Goal: Task Accomplishment & Management: Complete application form

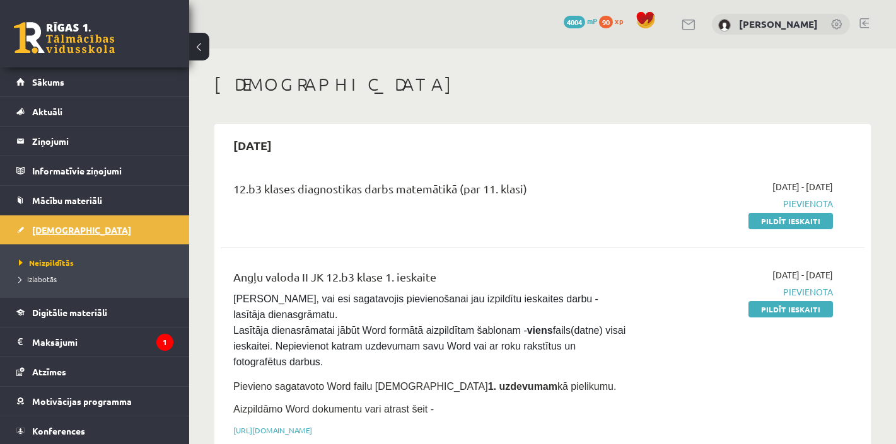
click at [55, 233] on span "[DEMOGRAPHIC_DATA]" at bounding box center [81, 229] width 99 height 11
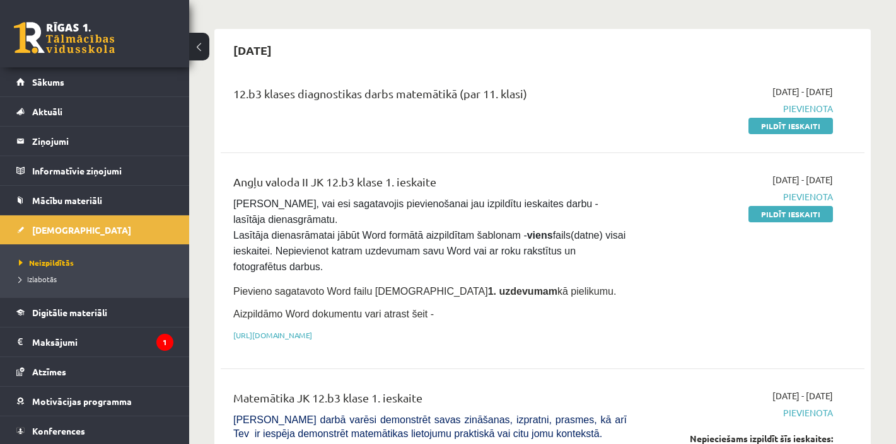
scroll to position [96, 0]
click at [797, 125] on link "Pildīt ieskaiti" at bounding box center [790, 125] width 84 height 16
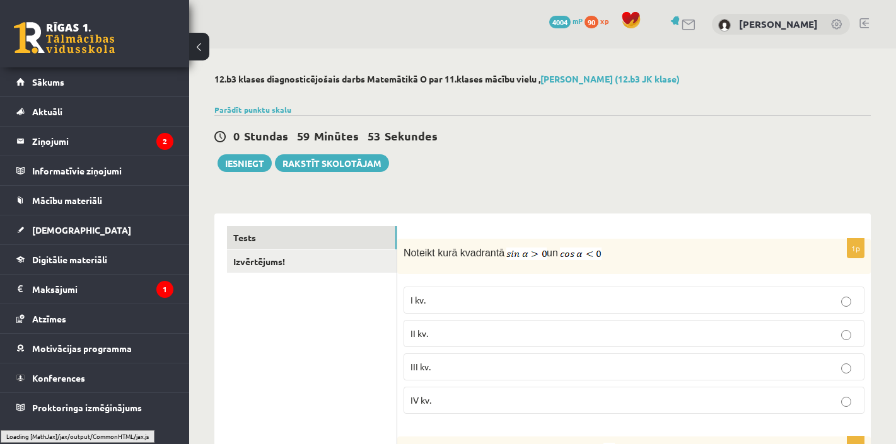
scroll to position [38, 0]
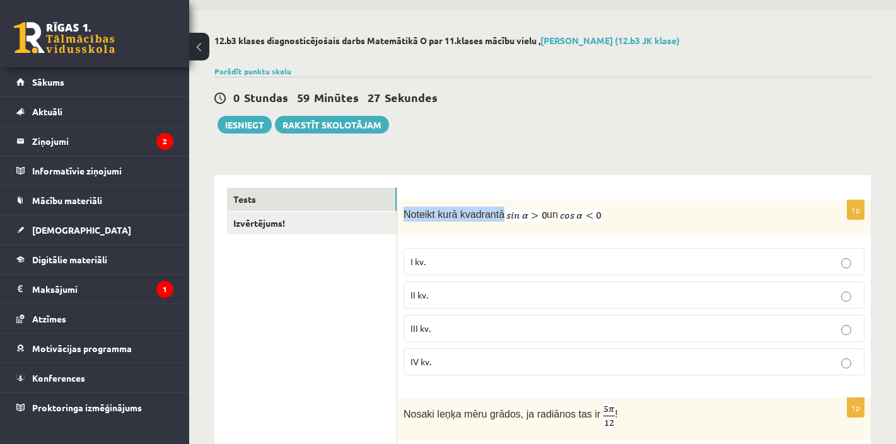
drag, startPoint x: 405, startPoint y: 214, endPoint x: 504, endPoint y: 211, distance: 99.1
click at [504, 211] on span "Noteikt kurā kvadrantā" at bounding box center [453, 214] width 101 height 11
copy span "Noteikt kurā kvadrantā"
click at [432, 294] on p "II kv." at bounding box center [633, 295] width 447 height 13
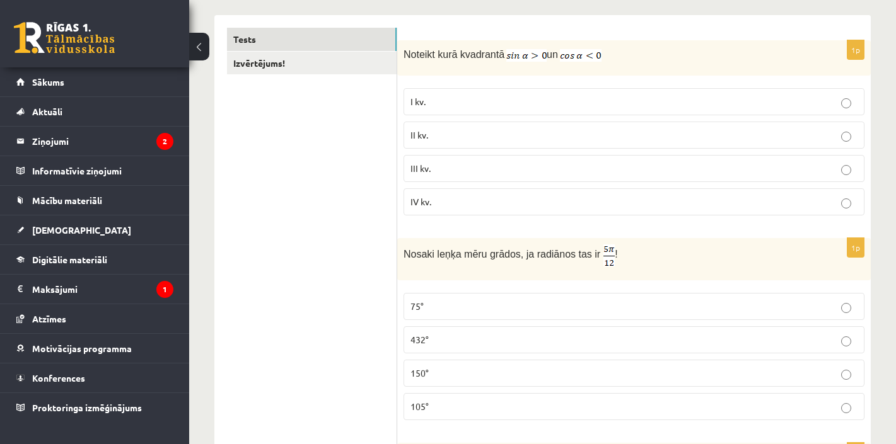
scroll to position [248, 0]
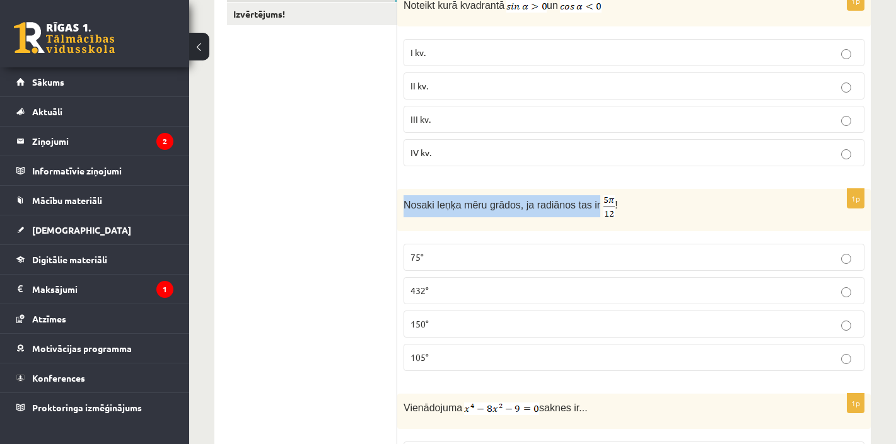
drag, startPoint x: 600, startPoint y: 204, endPoint x: 397, endPoint y: 208, distance: 202.4
click at [397, 208] on div "Nosaki leņķa mēru grādos, ja radiānos tas ir !" at bounding box center [633, 210] width 473 height 42
copy span "Nosaki leņķa mēru grādos, ja radiānos tas ir"
click at [434, 255] on p "75°" at bounding box center [633, 257] width 447 height 13
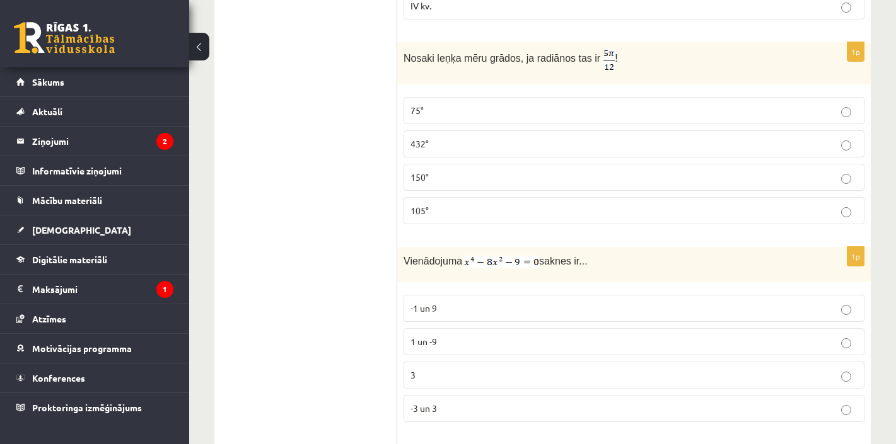
scroll to position [395, 0]
drag, startPoint x: 613, startPoint y: 258, endPoint x: 402, endPoint y: 255, distance: 211.2
click at [402, 255] on div "Vienādojuma saknes ir..." at bounding box center [633, 264] width 473 height 35
copy p "Vienādojuma saknes ir..."
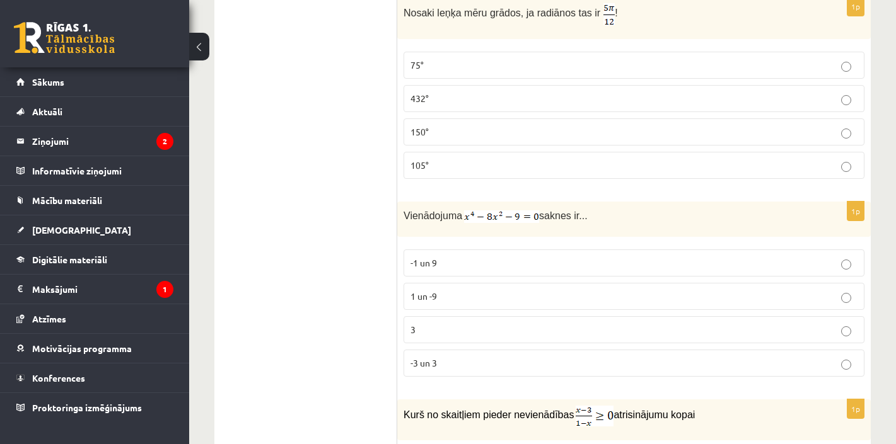
scroll to position [443, 0]
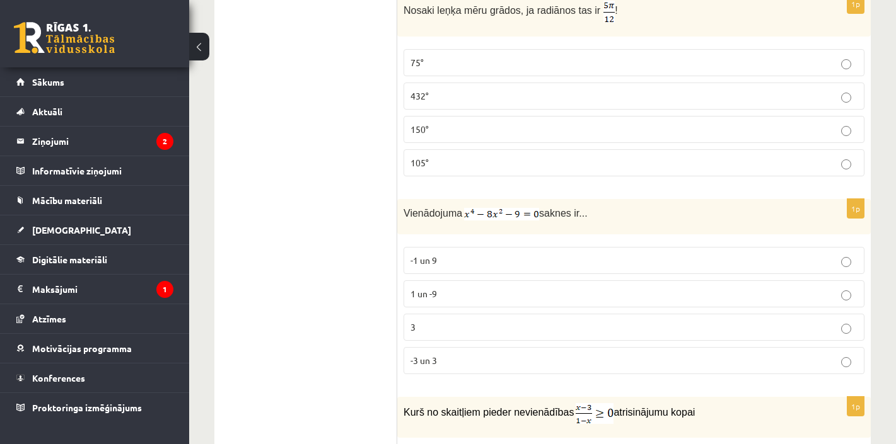
click at [439, 357] on p "-3 un 3" at bounding box center [633, 360] width 447 height 13
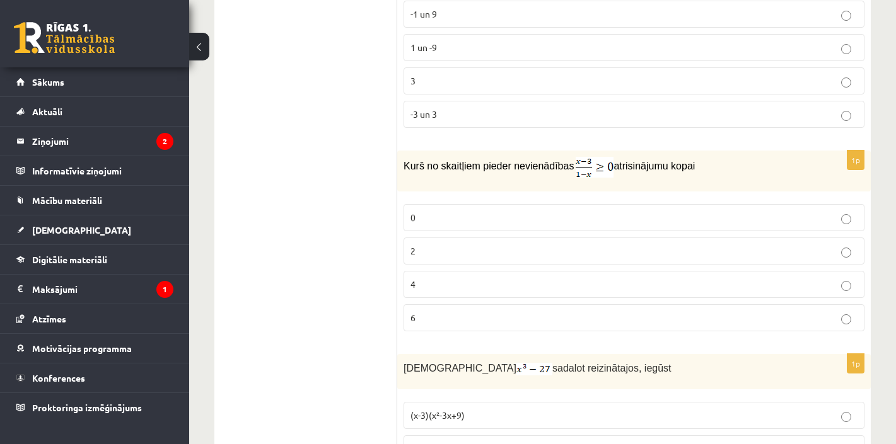
scroll to position [691, 0]
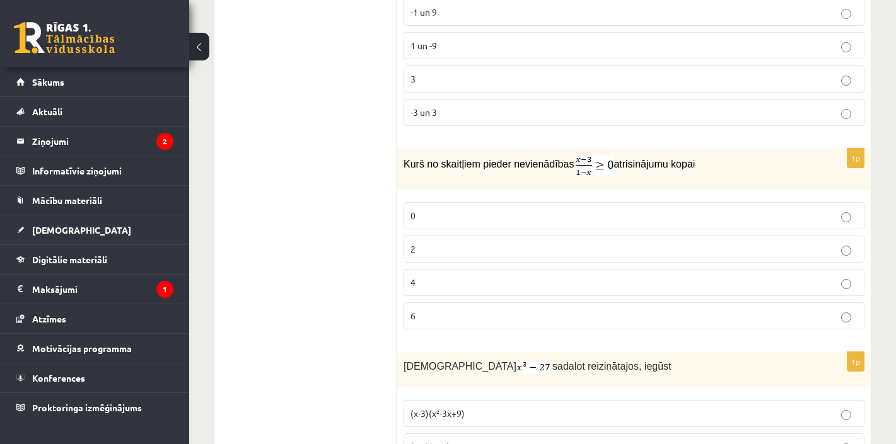
drag, startPoint x: 406, startPoint y: 161, endPoint x: 583, endPoint y: 166, distance: 176.6
click at [574, 166] on span "Kurš no skaitļiem pieder nevienādības" at bounding box center [488, 164] width 170 height 11
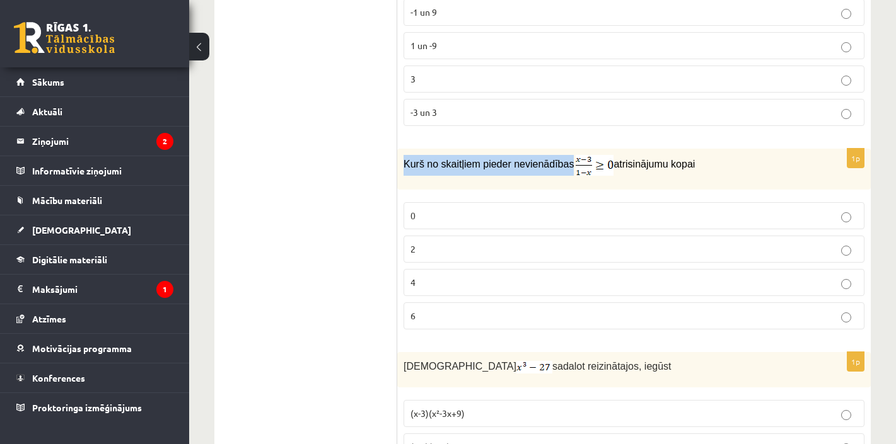
drag, startPoint x: 718, startPoint y: 166, endPoint x: 404, endPoint y: 148, distance: 314.5
click at [404, 149] on div "Kurš no skaitļiem pieder nevienādības atrisinājumu kopai" at bounding box center [633, 169] width 473 height 41
copy p "Kurš no skaitļiem pieder nevienādības atrisinājumu kopai"
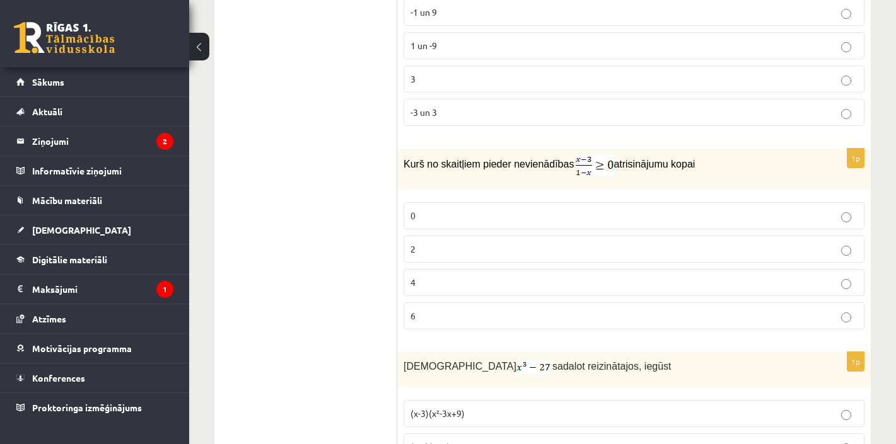
click at [444, 250] on p "2" at bounding box center [633, 249] width 447 height 13
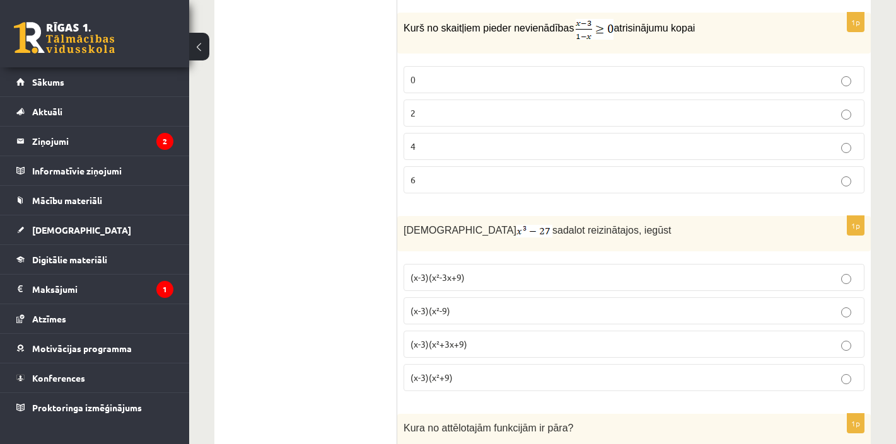
scroll to position [830, 0]
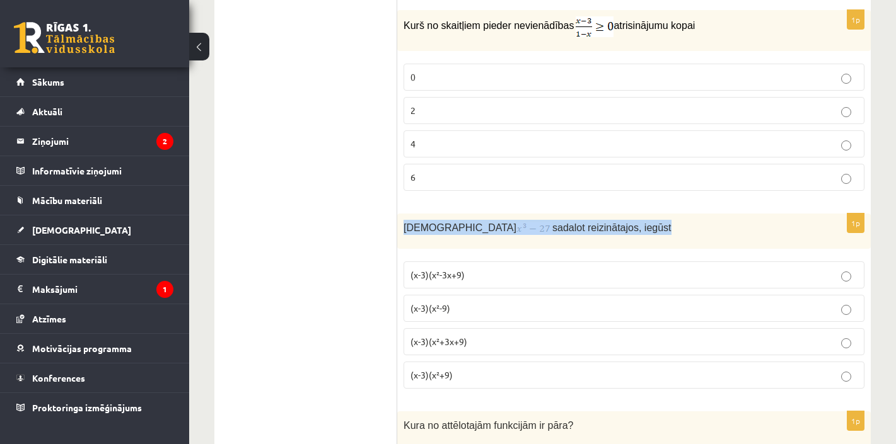
drag, startPoint x: 613, startPoint y: 228, endPoint x: 400, endPoint y: 227, distance: 212.5
click at [400, 227] on div "Izteiksmi sadalot reizinātajos, iegūst" at bounding box center [633, 231] width 473 height 35
copy p "Izteiksmi sadalot reizinātajos, iegūst"
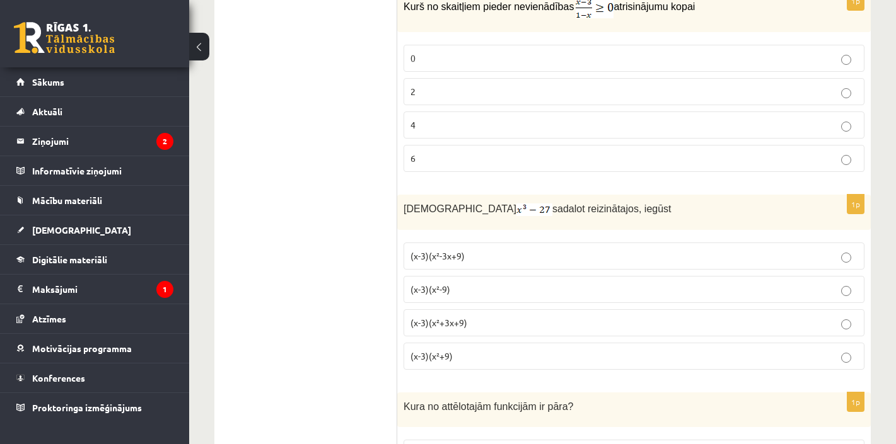
scroll to position [850, 0]
click at [451, 317] on span "(x-3)(x²+3x+9)" at bounding box center [438, 320] width 57 height 11
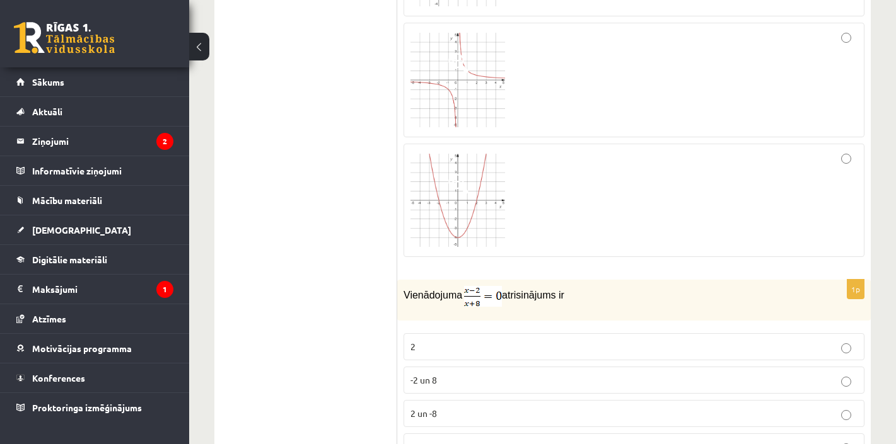
scroll to position [1387, 0]
click at [772, 207] on div at bounding box center [633, 200] width 447 height 100
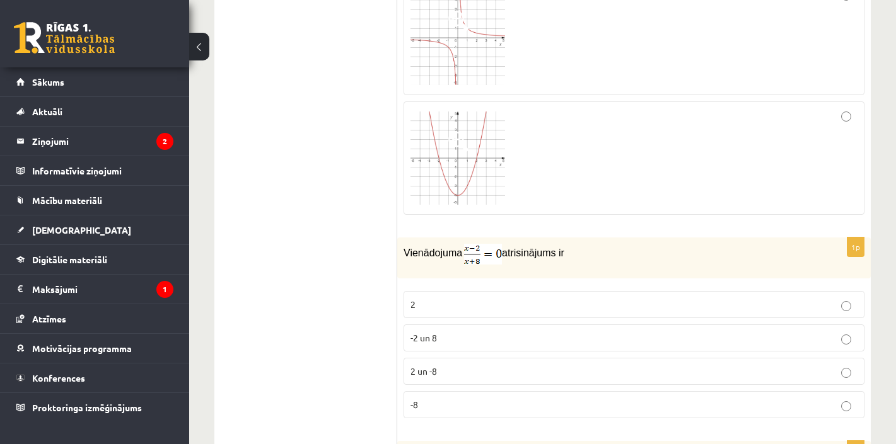
scroll to position [1431, 0]
drag, startPoint x: 593, startPoint y: 248, endPoint x: 400, endPoint y: 252, distance: 192.3
click at [400, 252] on div "Vienādojuma atrisinājums ir" at bounding box center [633, 256] width 473 height 41
copy p "Vienādojuma atrisinājums ir"
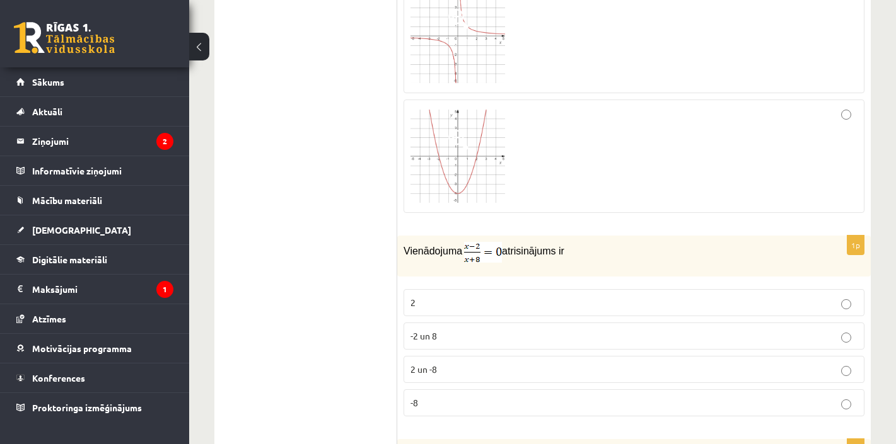
click at [453, 303] on p "2" at bounding box center [633, 302] width 447 height 13
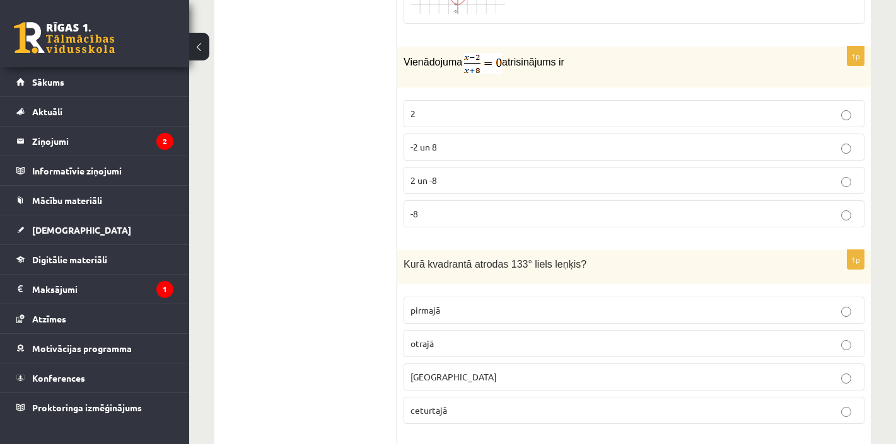
scroll to position [1663, 0]
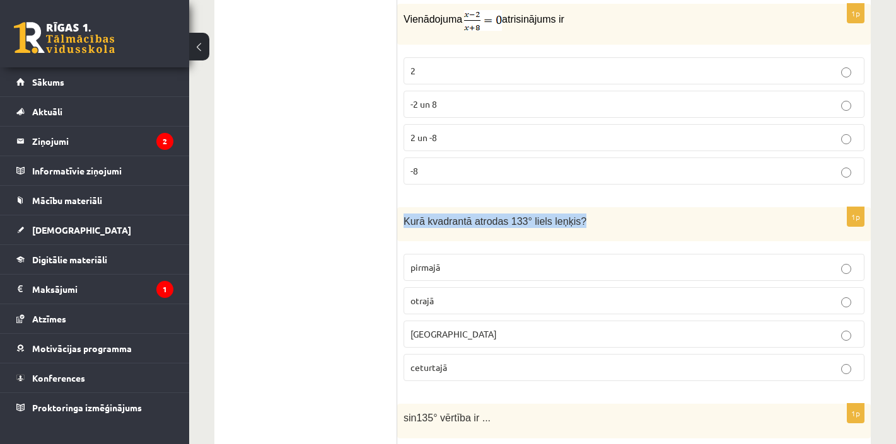
drag, startPoint x: 596, startPoint y: 223, endPoint x: 402, endPoint y: 221, distance: 194.8
click at [402, 221] on div "Kurā kvadrantā atrodas 133° liels leņķis?" at bounding box center [633, 224] width 473 height 35
copy span "Kurā kvadrantā atrodas 133° liels leņķis?"
click at [426, 302] on span "otrajā" at bounding box center [421, 300] width 23 height 11
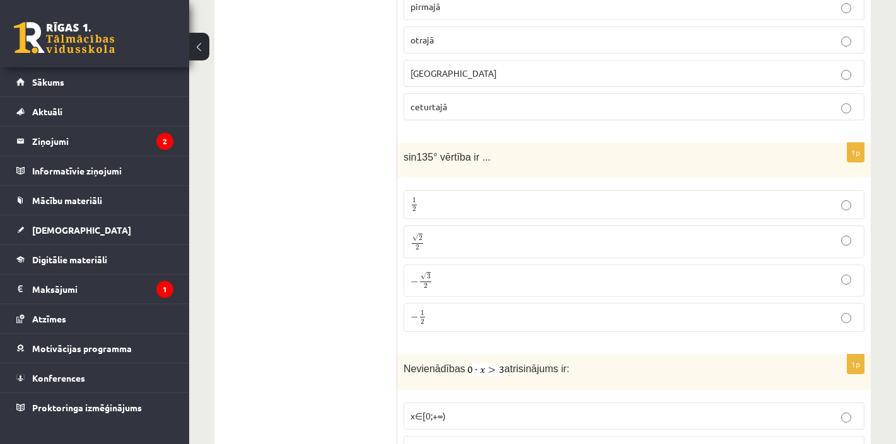
scroll to position [1926, 0]
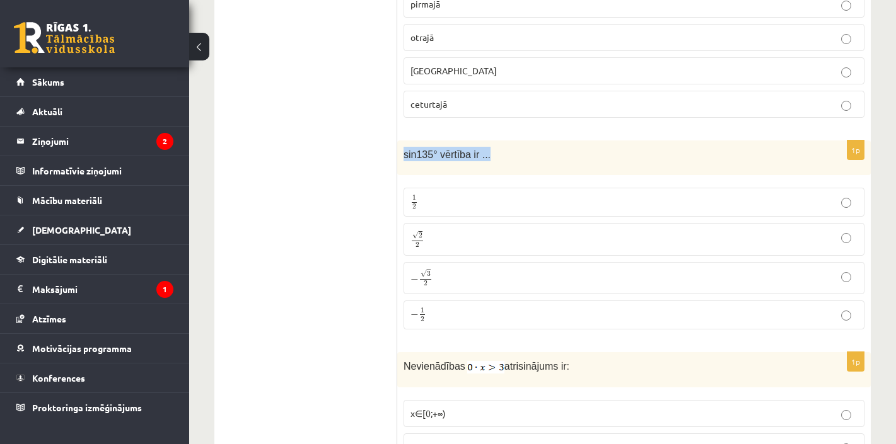
drag, startPoint x: 507, startPoint y: 156, endPoint x: 405, endPoint y: 151, distance: 101.6
click at [405, 151] on p "sin135° vērtība ir ..." at bounding box center [602, 154] width 398 height 15
copy span "sin135° vērtība ir ..."
click at [432, 238] on p "√ 2 2 2 2" at bounding box center [633, 239] width 447 height 18
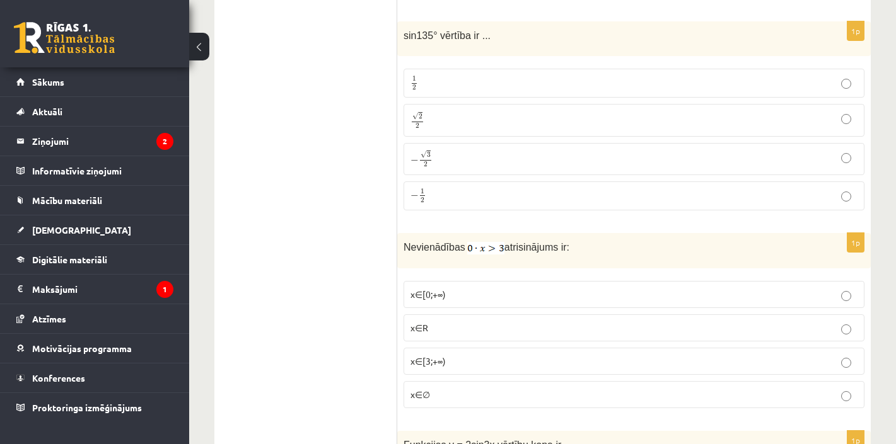
scroll to position [2048, 0]
drag, startPoint x: 600, startPoint y: 242, endPoint x: 403, endPoint y: 244, distance: 197.3
click at [403, 244] on div "Nevienādības atrisinājums ir:" at bounding box center [633, 248] width 473 height 35
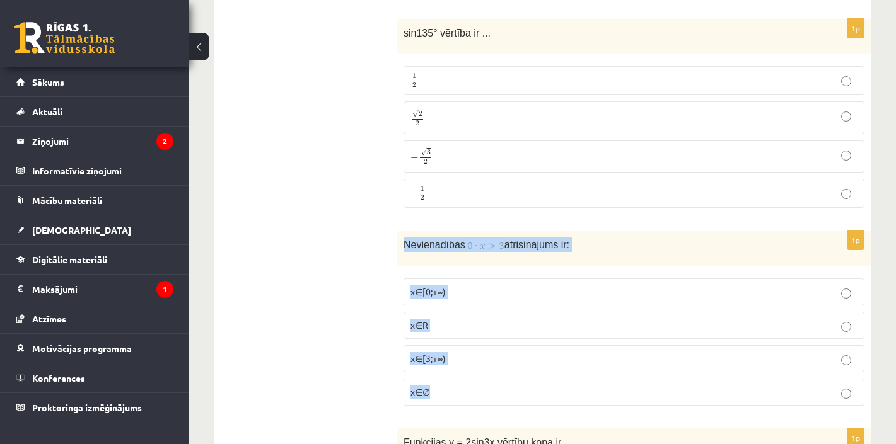
drag, startPoint x: 445, startPoint y: 400, endPoint x: 400, endPoint y: 243, distance: 163.2
click at [400, 243] on div "1p Nevienādības atrisinājums ir: x∈[0;+∞) x∈R x∈[3;+∞) x∈∅" at bounding box center [633, 323] width 473 height 185
copy div "Nevienādības atrisinājums ir: x∈[0;+∞) x∈R x∈[3;+∞) x∈∅"
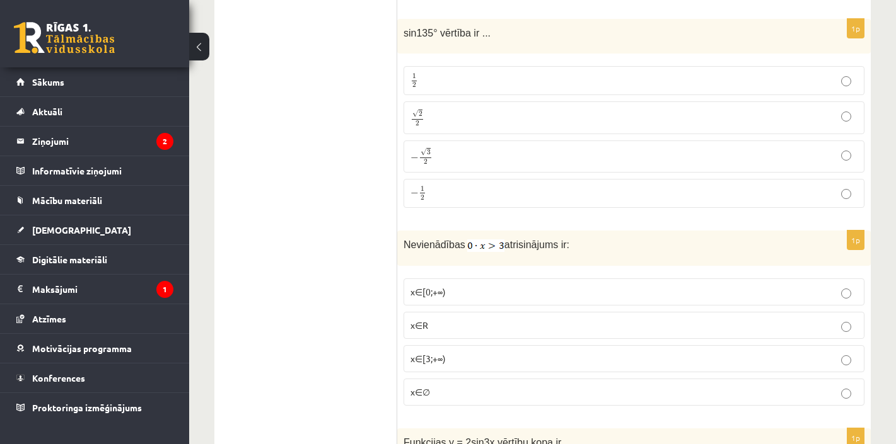
click at [444, 390] on p "x∈∅" at bounding box center [633, 392] width 447 height 13
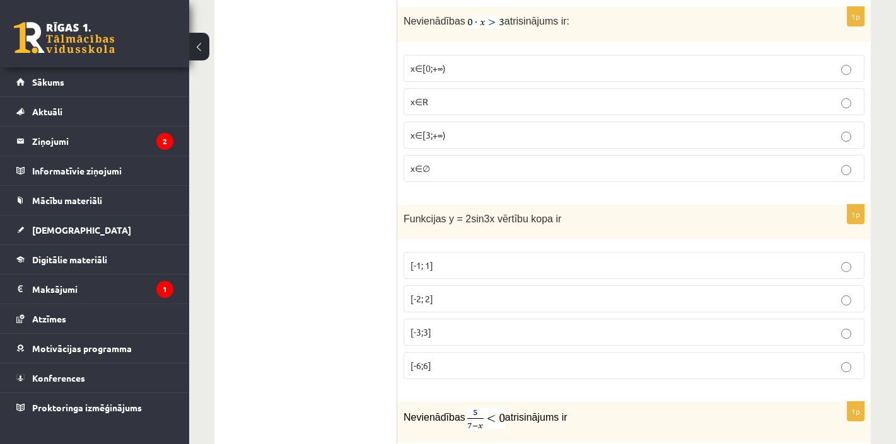
scroll to position [2290, 0]
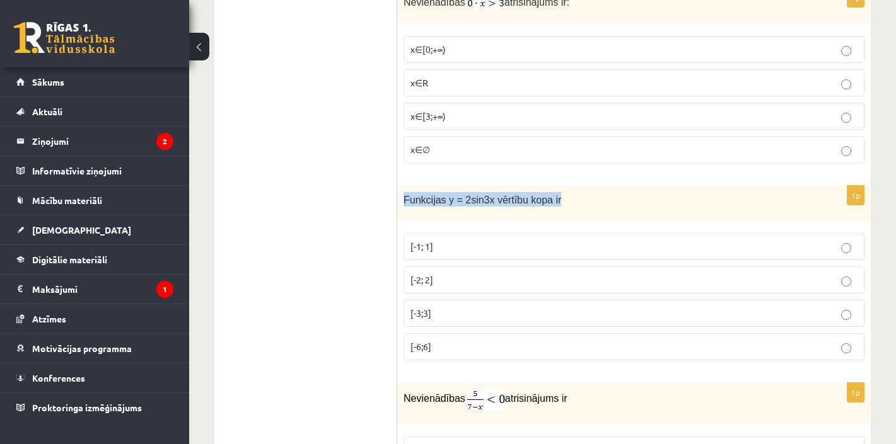
drag, startPoint x: 579, startPoint y: 198, endPoint x: 404, endPoint y: 197, distance: 175.3
click at [404, 197] on p "Funkcijas y = 2sin3x vērtību kopa ir" at bounding box center [602, 199] width 398 height 15
copy span "Funkcijas y = 2sin3x vērtību kopa ir"
click at [426, 276] on span "[-2; 2]" at bounding box center [421, 279] width 23 height 11
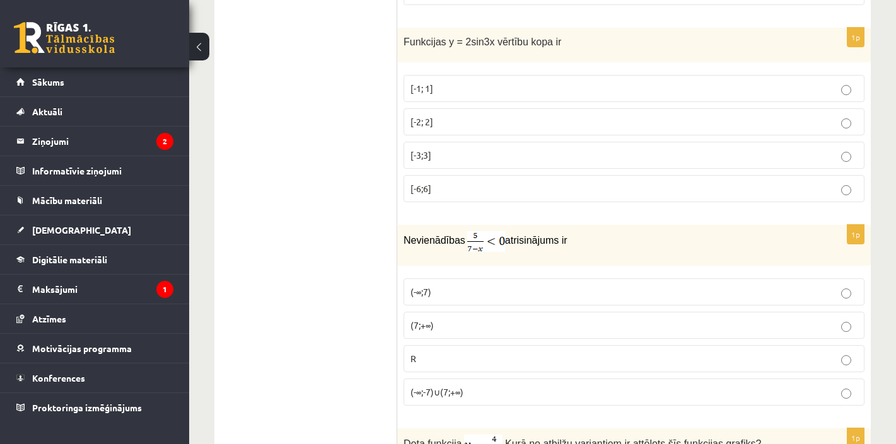
scroll to position [2470, 0]
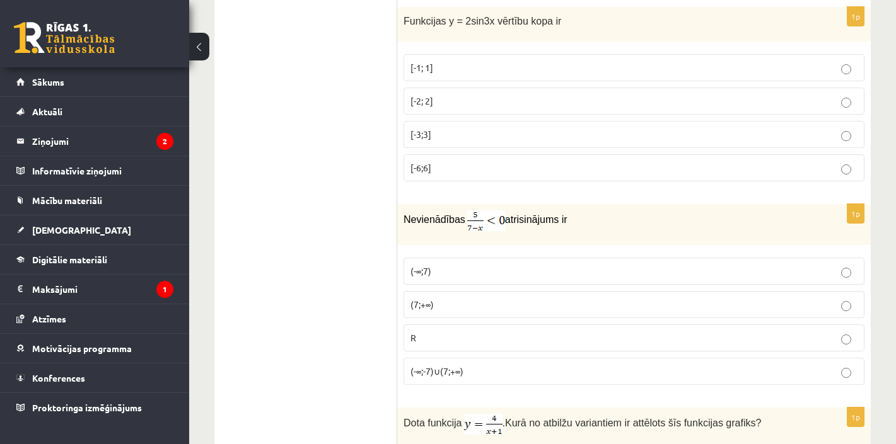
drag, startPoint x: 607, startPoint y: 218, endPoint x: 402, endPoint y: 218, distance: 205.5
click at [402, 218] on div "Nevienādības atrisinājums ir" at bounding box center [633, 224] width 473 height 41
click at [446, 301] on p "(7;+∞)" at bounding box center [633, 304] width 447 height 13
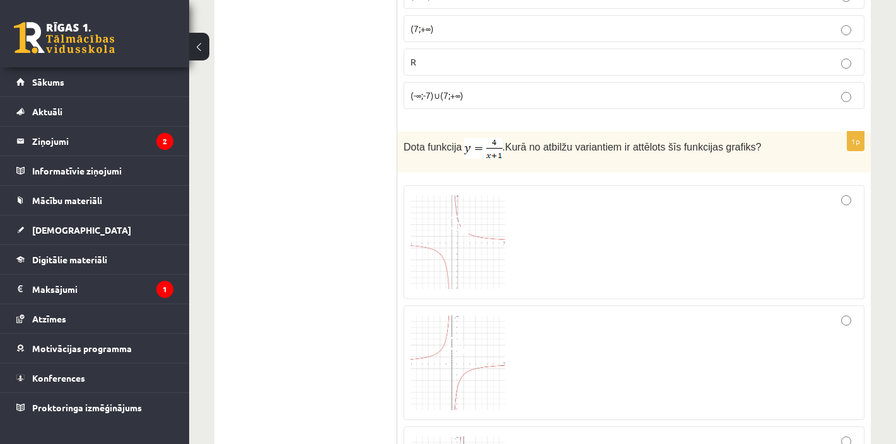
scroll to position [2760, 0]
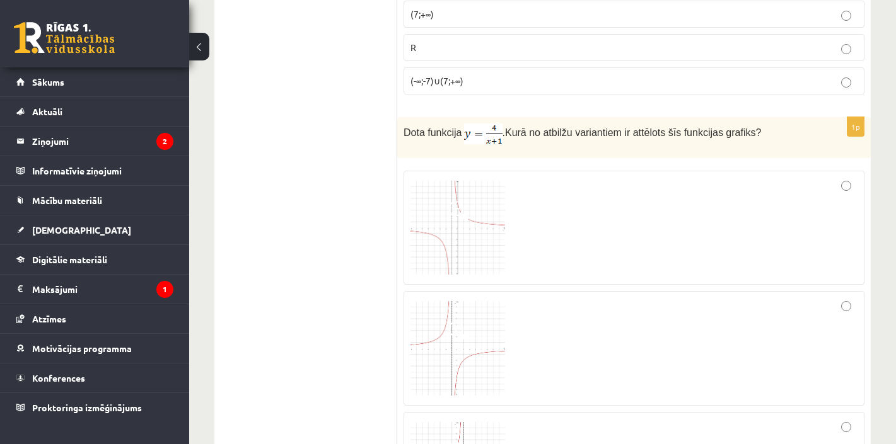
drag, startPoint x: 509, startPoint y: 135, endPoint x: 458, endPoint y: 132, distance: 51.8
click at [458, 132] on p "Dota funkcija . Kurā no atbilžu variantiem ir attēlots šīs funkcijas grafiks?" at bounding box center [602, 134] width 398 height 21
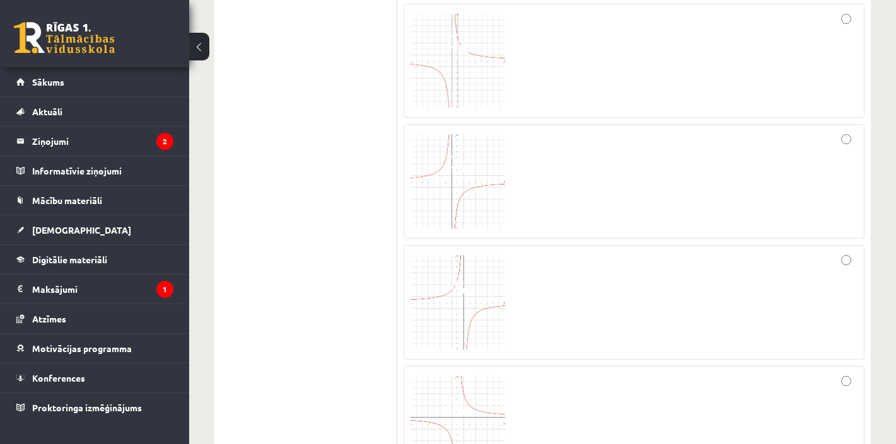
scroll to position [2853, 0]
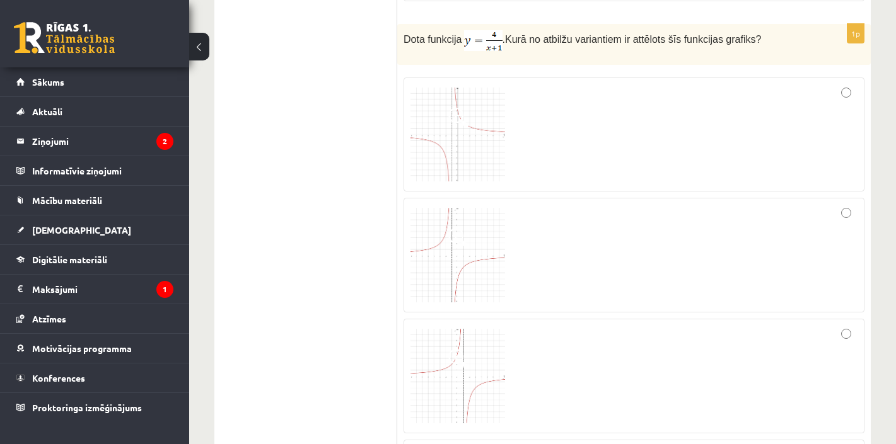
click at [460, 118] on span at bounding box center [458, 118] width 20 height 20
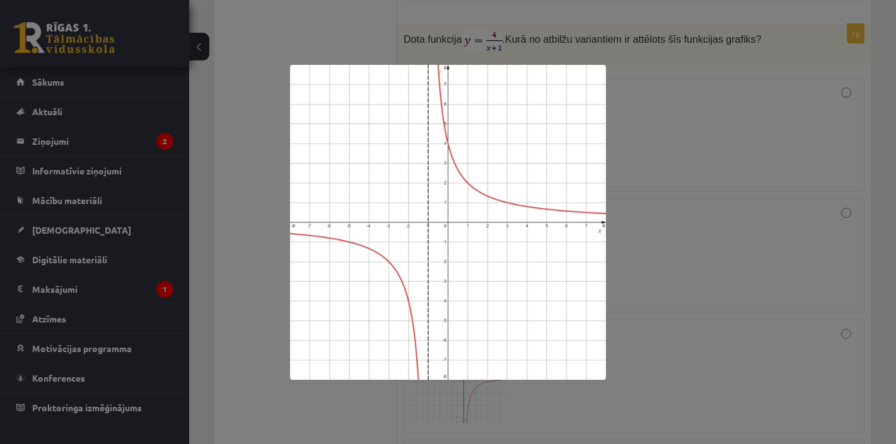
click at [364, 45] on div at bounding box center [448, 222] width 896 height 444
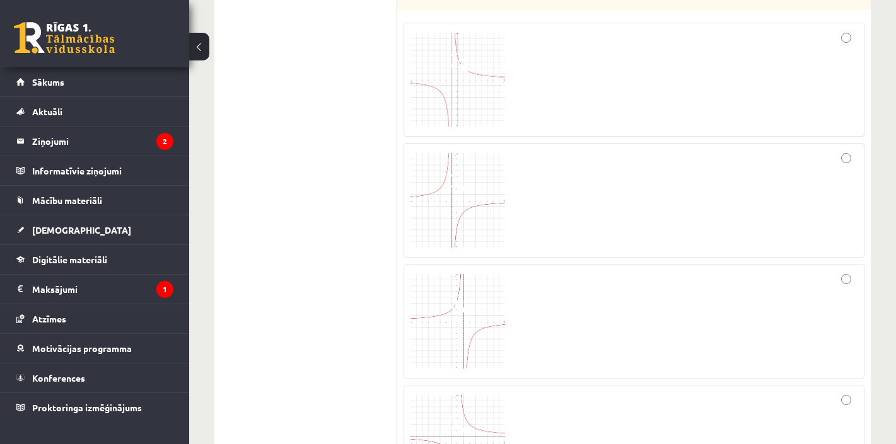
scroll to position [2923, 0]
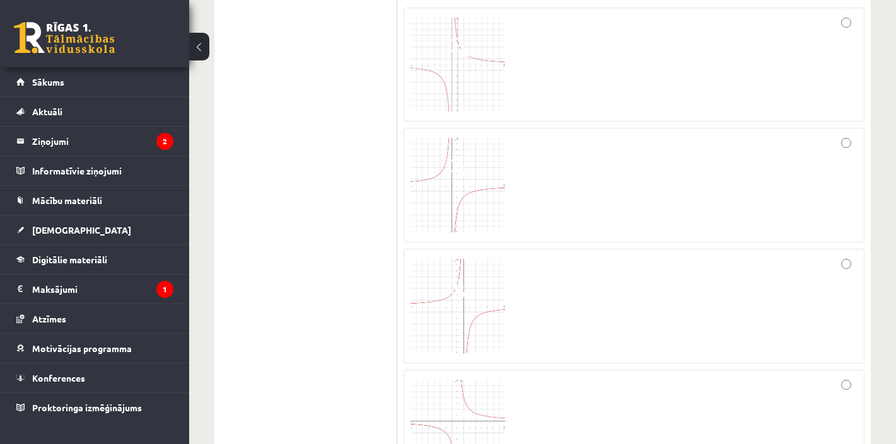
click at [474, 200] on img at bounding box center [457, 185] width 95 height 95
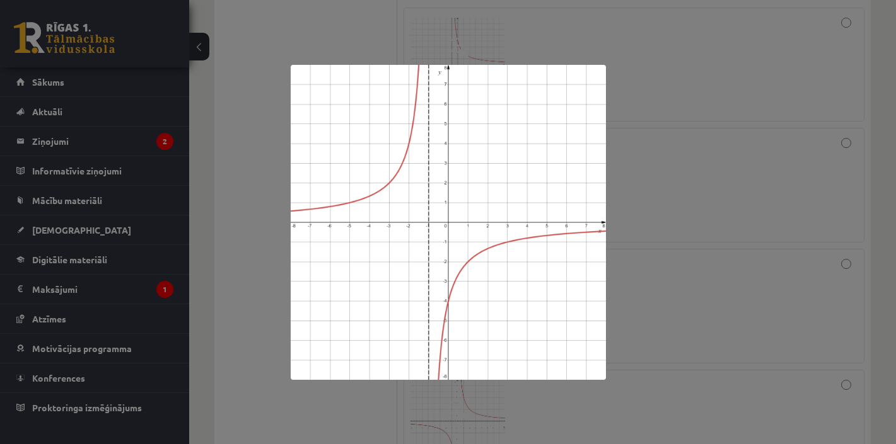
click at [373, 49] on div at bounding box center [448, 222] width 896 height 444
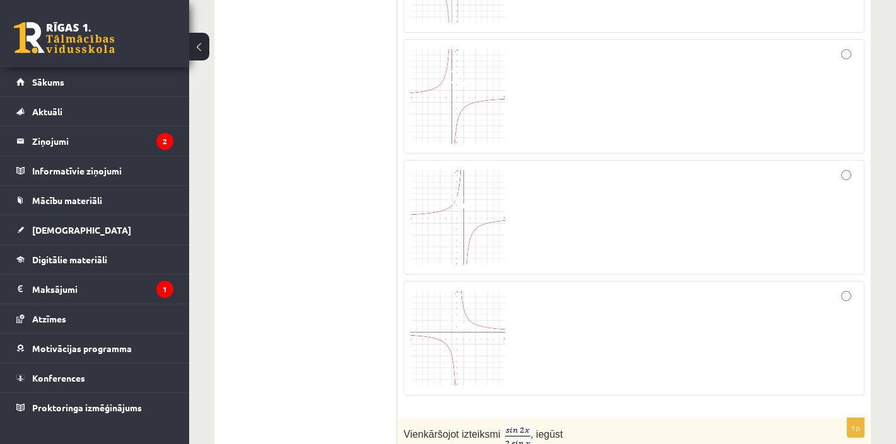
scroll to position [3014, 0]
click at [460, 324] on span at bounding box center [458, 320] width 20 height 20
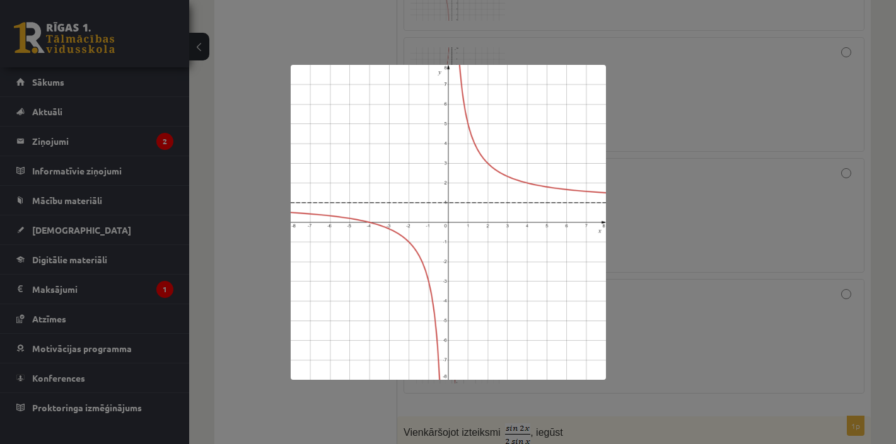
click at [253, 52] on div at bounding box center [448, 222] width 896 height 444
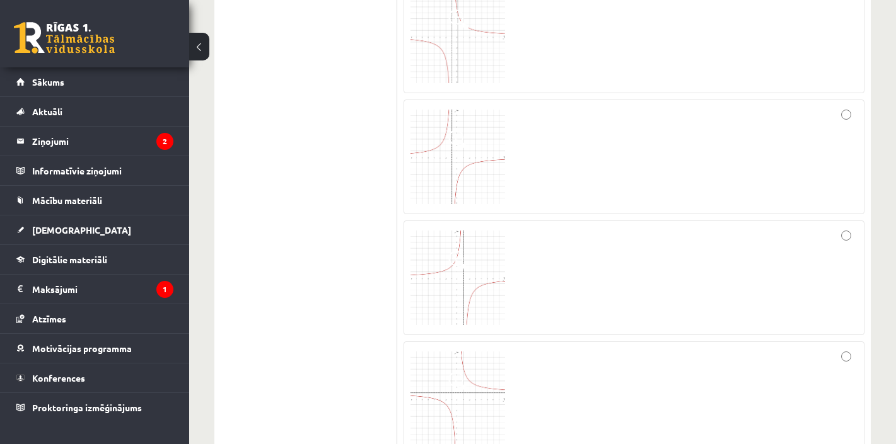
scroll to position [2952, 0]
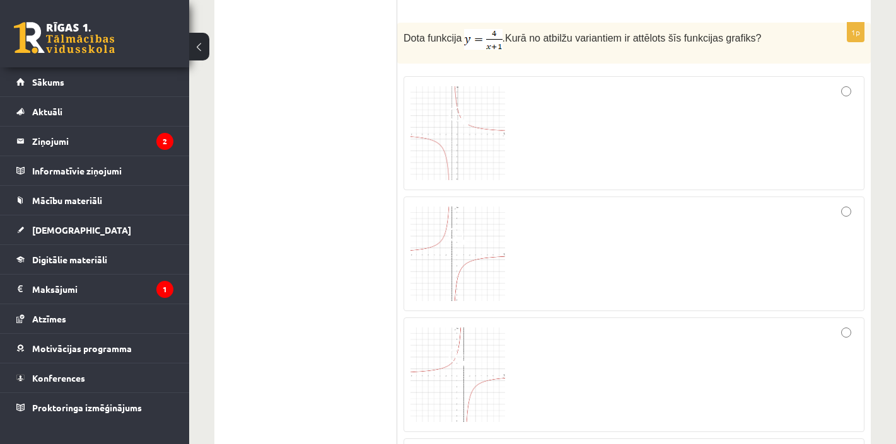
click at [513, 174] on div at bounding box center [633, 133] width 447 height 101
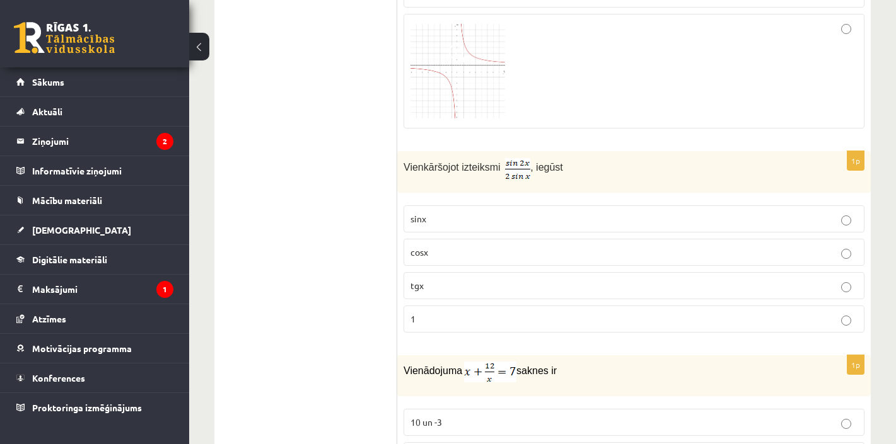
scroll to position [3311, 0]
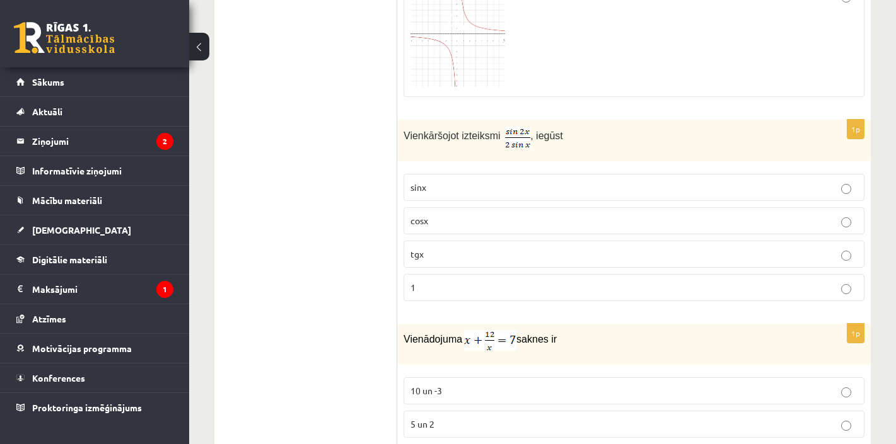
drag, startPoint x: 591, startPoint y: 135, endPoint x: 406, endPoint y: 127, distance: 184.9
click at [406, 127] on p "Vienkāršojot izteiksmi , iegūst" at bounding box center [602, 136] width 398 height 21
click at [371, 306] on ul "Tests Izvērtējums!" at bounding box center [312, 120] width 170 height 6411
click at [437, 214] on p "cosx" at bounding box center [633, 220] width 447 height 13
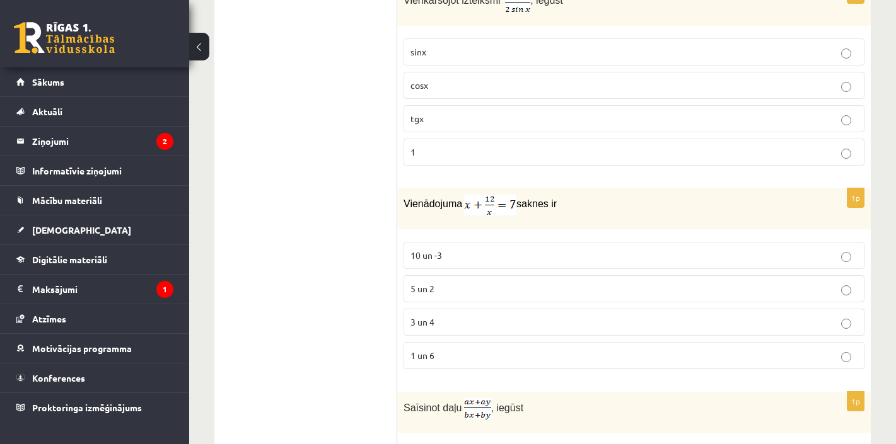
scroll to position [3453, 0]
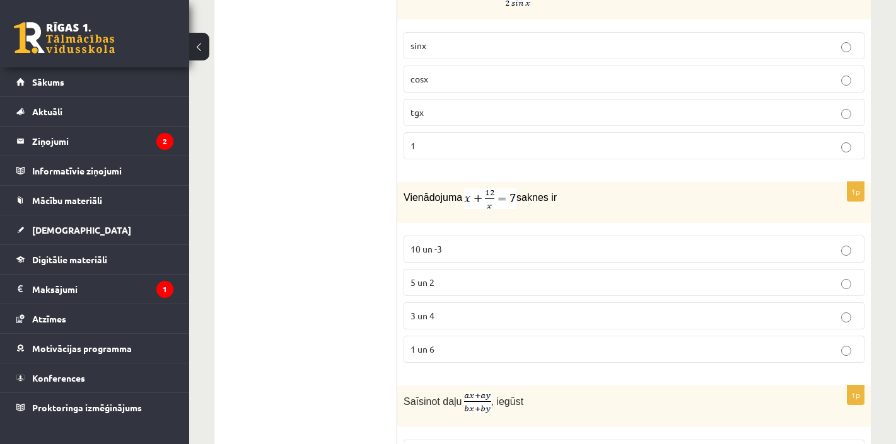
drag, startPoint x: 601, startPoint y: 202, endPoint x: 405, endPoint y: 195, distance: 195.6
click at [405, 195] on p "Vienādojuma saknes ir" at bounding box center [602, 199] width 398 height 21
click at [420, 317] on span "3 un 4" at bounding box center [422, 315] width 24 height 11
click at [460, 311] on p "3 un 4" at bounding box center [633, 316] width 447 height 13
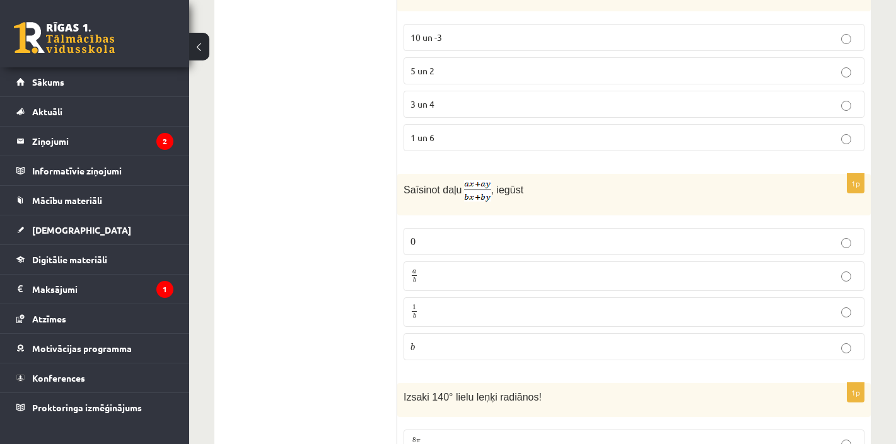
scroll to position [3666, 0]
drag, startPoint x: 578, startPoint y: 202, endPoint x: 397, endPoint y: 183, distance: 181.9
click at [585, 183] on p "Saīsinot daļu , iegūst" at bounding box center [602, 190] width 398 height 21
drag, startPoint x: 543, startPoint y: 187, endPoint x: 405, endPoint y: 183, distance: 138.7
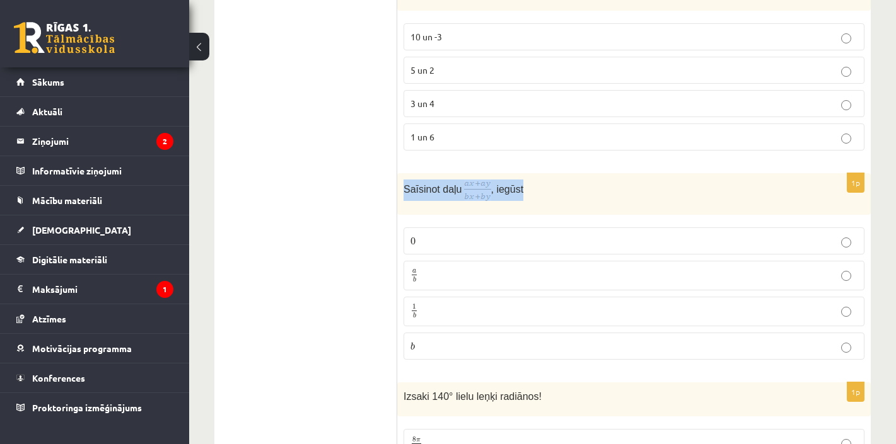
click at [405, 183] on p "Saīsinot daļu , iegūst" at bounding box center [602, 190] width 398 height 21
click at [435, 277] on p "a b a b" at bounding box center [633, 276] width 447 height 16
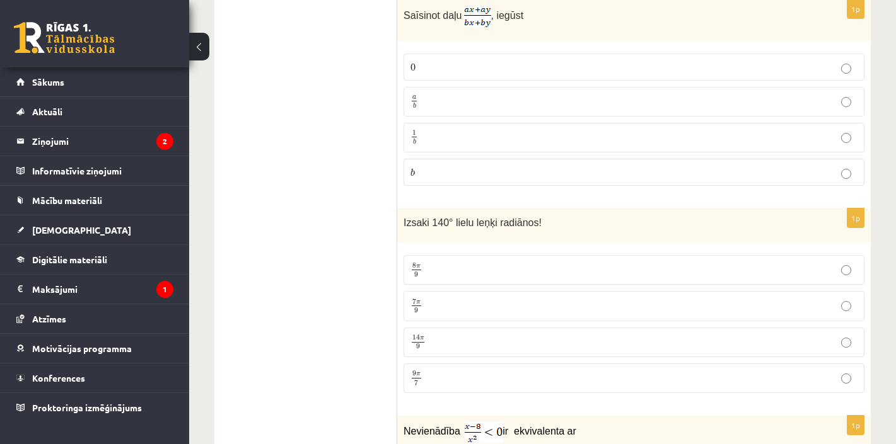
scroll to position [3845, 0]
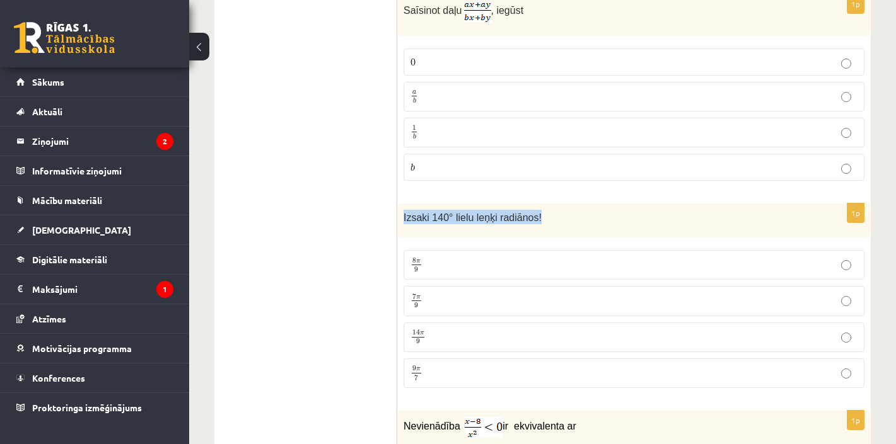
drag, startPoint x: 564, startPoint y: 220, endPoint x: 403, endPoint y: 214, distance: 160.9
click at [403, 214] on div "Izsaki 140° lielu leņķi radiānos!" at bounding box center [633, 221] width 473 height 35
click at [441, 293] on p "7 π 9 7 π 9" at bounding box center [633, 301] width 447 height 16
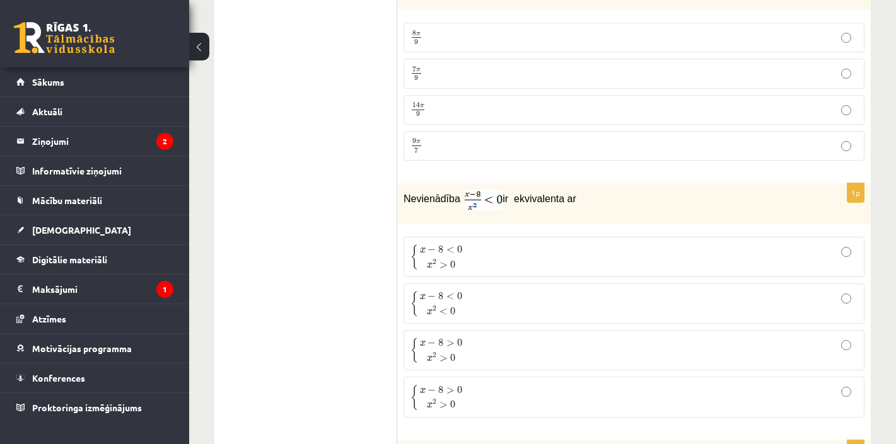
click at [446, 247] on span "<" at bounding box center [450, 250] width 8 height 6
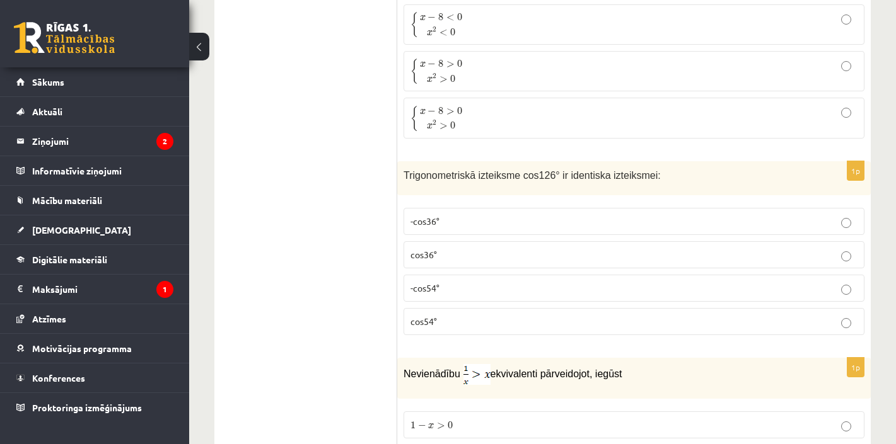
scroll to position [4351, 0]
drag, startPoint x: 675, startPoint y: 175, endPoint x: 403, endPoint y: 173, distance: 271.1
click at [403, 173] on p "Trigonometriskā izteiksme cos126° ir identiska izteiksmei:" at bounding box center [602, 175] width 398 height 15
click at [439, 286] on span "-cos54°" at bounding box center [424, 287] width 29 height 11
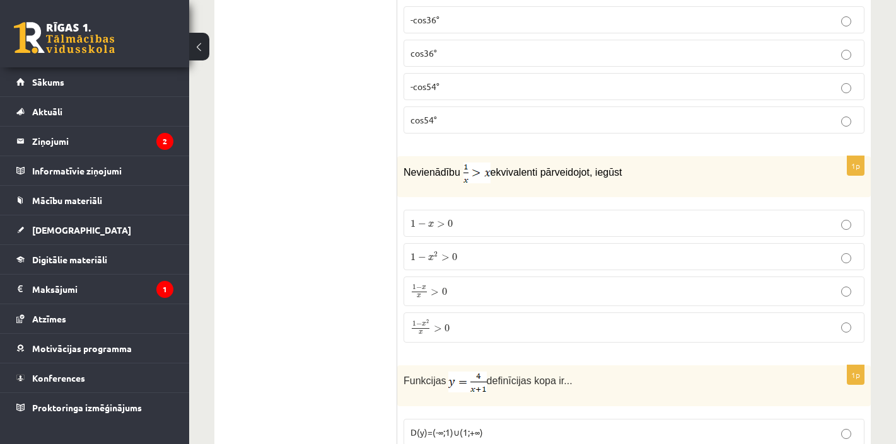
scroll to position [4554, 0]
drag, startPoint x: 406, startPoint y: 168, endPoint x: 636, endPoint y: 172, distance: 229.5
click at [636, 172] on p "Nevienādību ekvivalenti pārveidojot, iegūst" at bounding box center [602, 172] width 398 height 21
drag, startPoint x: 411, startPoint y: 215, endPoint x: 467, endPoint y: 323, distance: 121.5
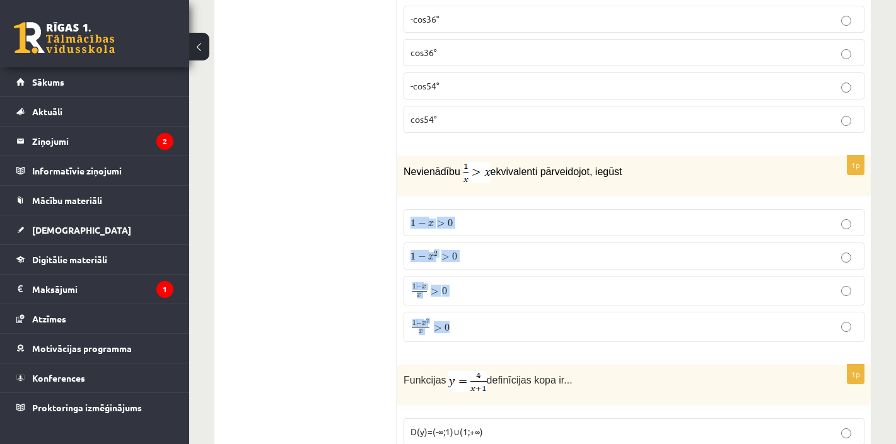
click at [467, 323] on fieldset "1 − x > 0 1 − x > 0 1 − x 2 > 0 1 − x 2 > 0 1 − x x > 0 1 − x x > 0 1 − x 2 x >…" at bounding box center [633, 274] width 461 height 143
click at [452, 325] on p "1 − x 2 x > 0 1 − x 2 x > 0" at bounding box center [633, 327] width 447 height 16
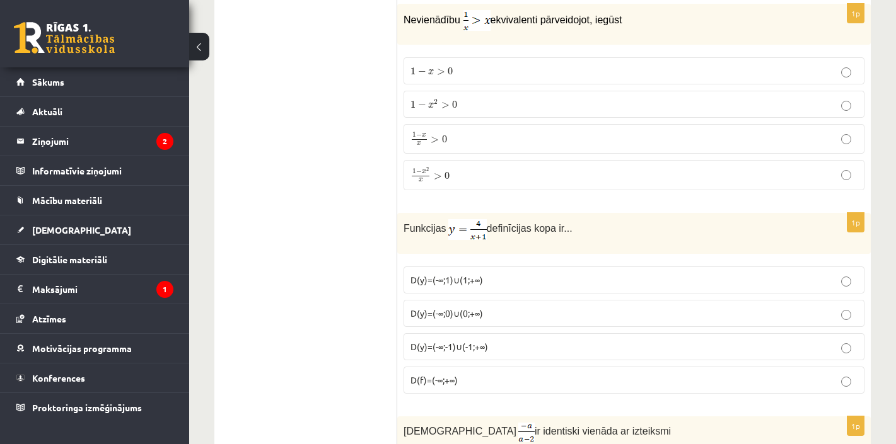
scroll to position [4710, 0]
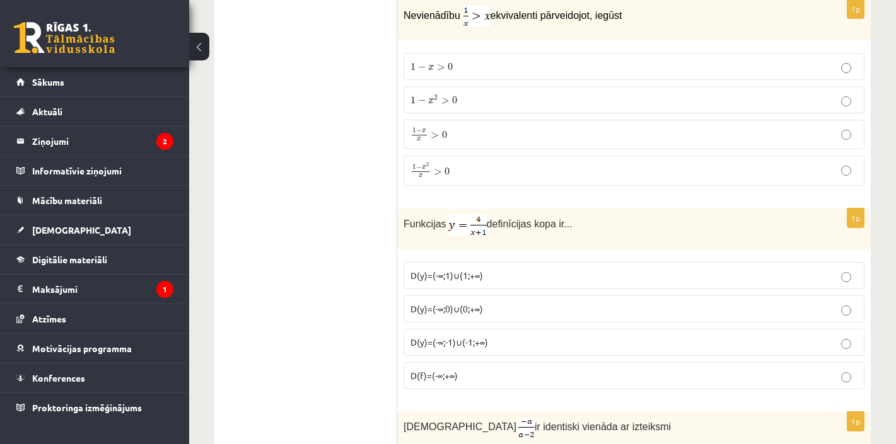
drag, startPoint x: 586, startPoint y: 222, endPoint x: 392, endPoint y: 221, distance: 193.6
click at [583, 226] on p "Funkcijas definīcijas kopa ir..." at bounding box center [602, 225] width 398 height 21
drag, startPoint x: 601, startPoint y: 226, endPoint x: 398, endPoint y: 220, distance: 203.7
click at [398, 220] on div "Funkcijas definīcijas kopa ir..." at bounding box center [633, 229] width 473 height 41
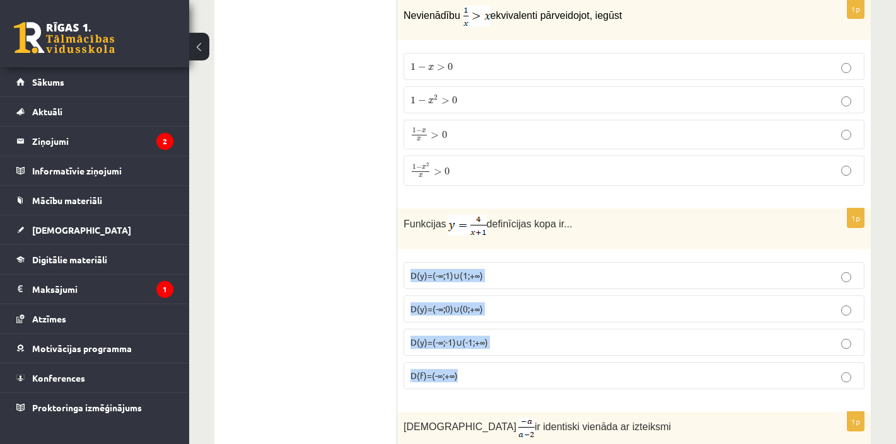
drag, startPoint x: 475, startPoint y: 373, endPoint x: 410, endPoint y: 270, distance: 121.6
click at [410, 270] on fieldset "D(y)=(-∞;1)∪(1;+∞) D(y)=(-∞;0)∪(0;+∞) D(y)=(-∞;-1)∪(-1;+∞) D(f)=(-∞;+∞)" at bounding box center [633, 324] width 461 height 137
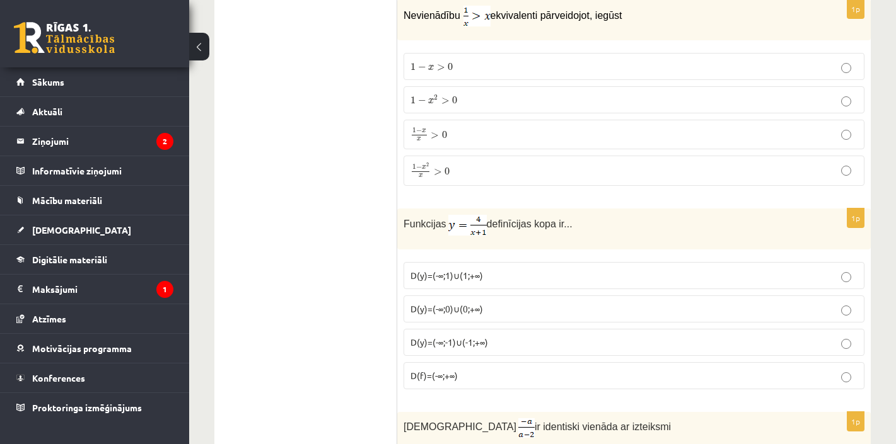
click at [440, 340] on span "D(y)=(-∞;-1)∪(-1;+∞)" at bounding box center [449, 342] width 78 height 11
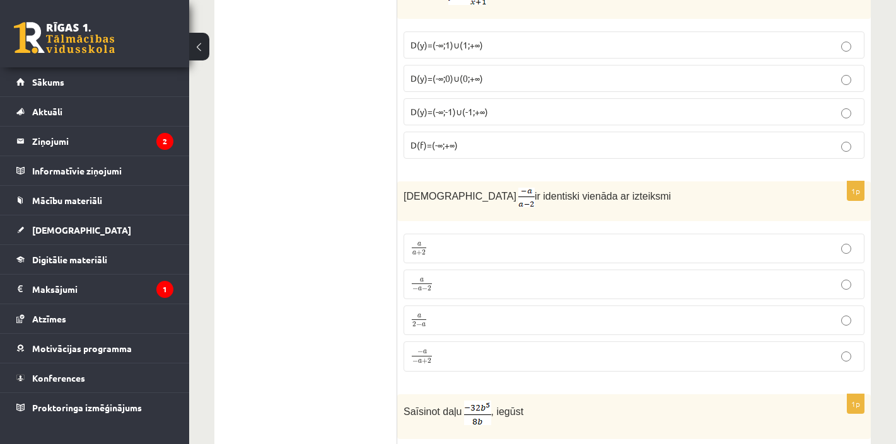
scroll to position [4942, 0]
drag, startPoint x: 628, startPoint y: 198, endPoint x: 402, endPoint y: 190, distance: 226.5
click at [402, 190] on div "Izteiksme ir identiski vienāda ar izteiksmi" at bounding box center [633, 200] width 473 height 40
drag, startPoint x: 408, startPoint y: 236, endPoint x: 456, endPoint y: 353, distance: 126.9
click at [456, 353] on fieldset "a a + 2 a a + 2 a − a − 2 a − a − 2 a 2 − a a 2 − a − a − a + 2 − a − a + 2" at bounding box center [633, 300] width 461 height 148
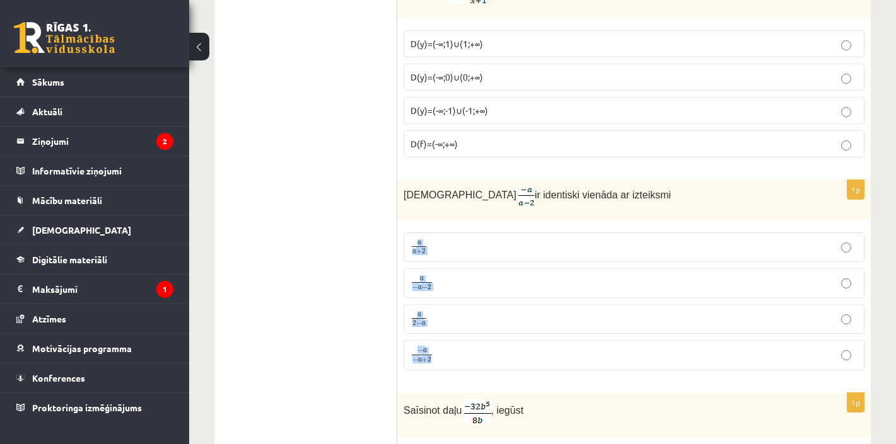
scroll to position [5013, 0]
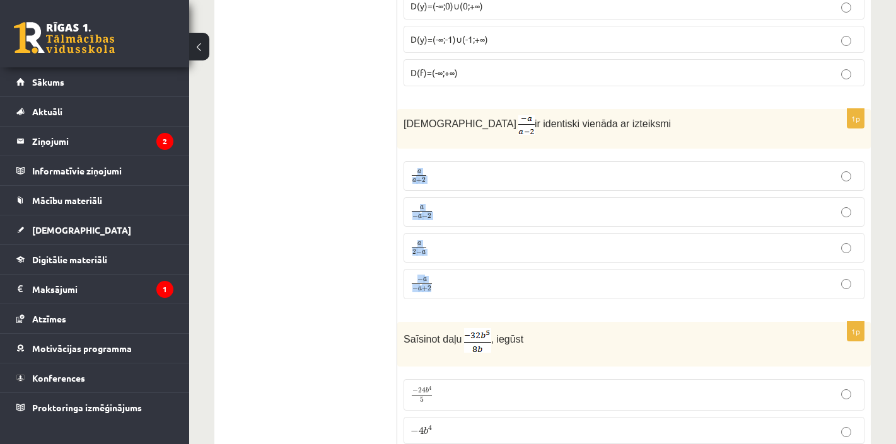
click at [432, 240] on p "a 2 − a a 2 − a" at bounding box center [633, 248] width 447 height 16
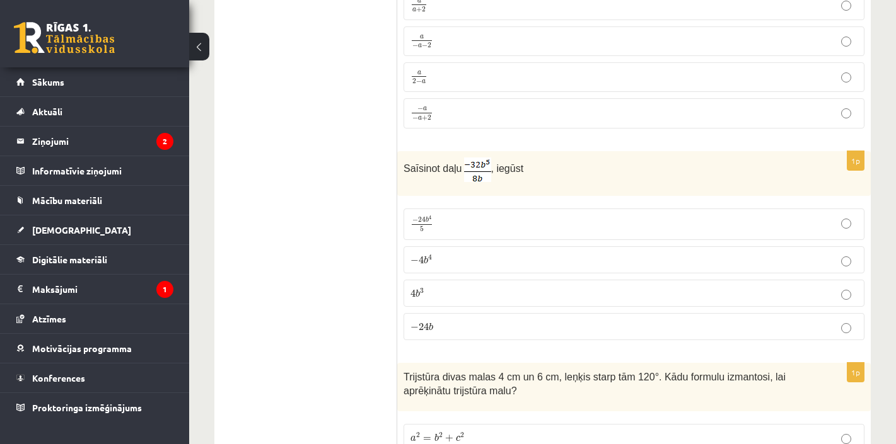
scroll to position [5185, 0]
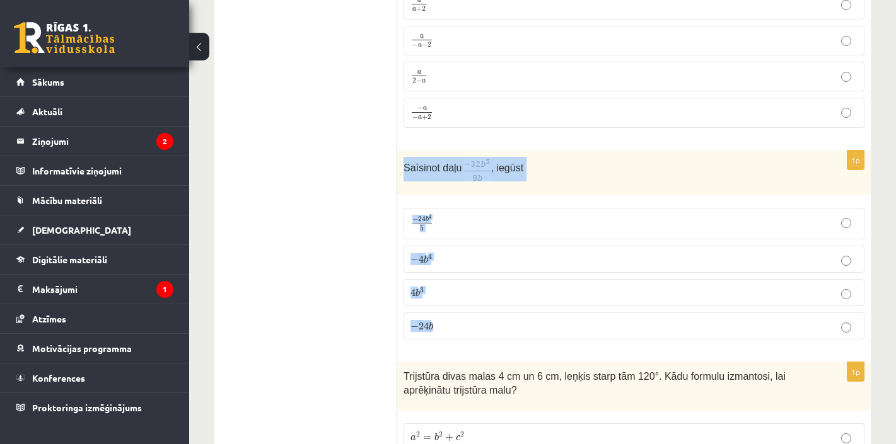
drag, startPoint x: 465, startPoint y: 320, endPoint x: 403, endPoint y: 155, distance: 175.8
click at [403, 155] on div "1p Saīsinot daļu , iegūst − 24 b 4 5 − 24 b 4 5 − 4 b 4 − 4 b 4 4 b 3 4 b 3 − 2…" at bounding box center [633, 250] width 473 height 199
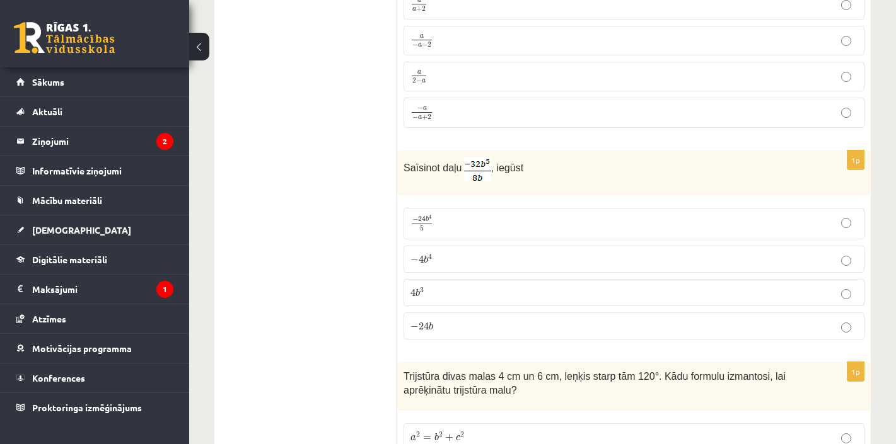
click at [456, 253] on p "− 4 b 4 − 4 b 4" at bounding box center [633, 259] width 447 height 13
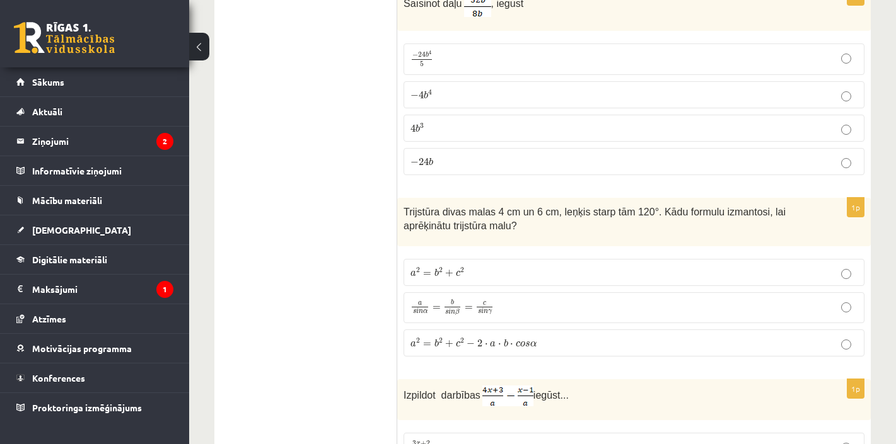
scroll to position [5356, 0]
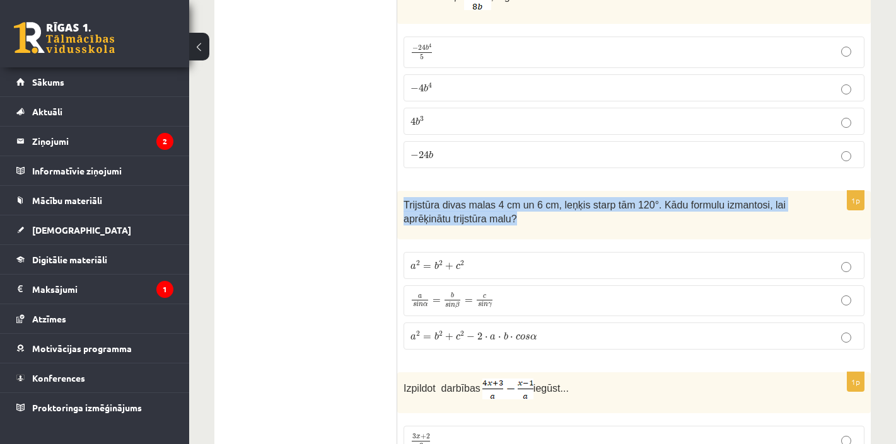
drag, startPoint x: 526, startPoint y: 217, endPoint x: 405, endPoint y: 195, distance: 122.4
click at [405, 197] on p "Trijstūra divas malas 4 cm un 6 cm, leņķis starp tām 120°. Kādu formulu izmanto…" at bounding box center [602, 211] width 398 height 28
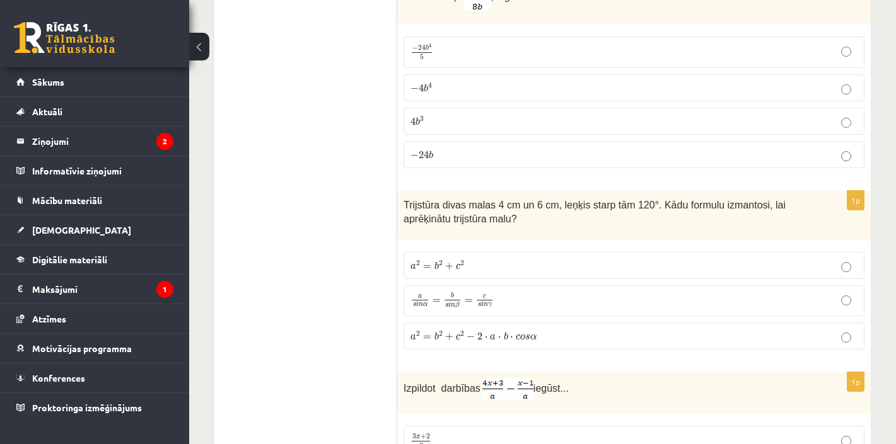
drag, startPoint x: 552, startPoint y: 330, endPoint x: 408, endPoint y: 247, distance: 165.8
click at [408, 247] on fieldset "a 2 = b 2 + c 2 a 2 = b 2 + c 2 a s i n α = b s i n β = c s i n γ a s i n α = b…" at bounding box center [633, 300] width 461 height 108
click at [511, 337] on span "⋅" at bounding box center [511, 338] width 3 height 3
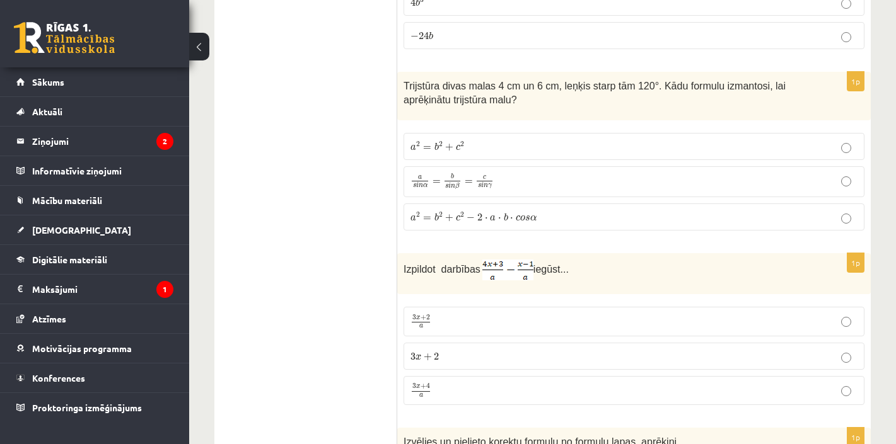
scroll to position [5535, 0]
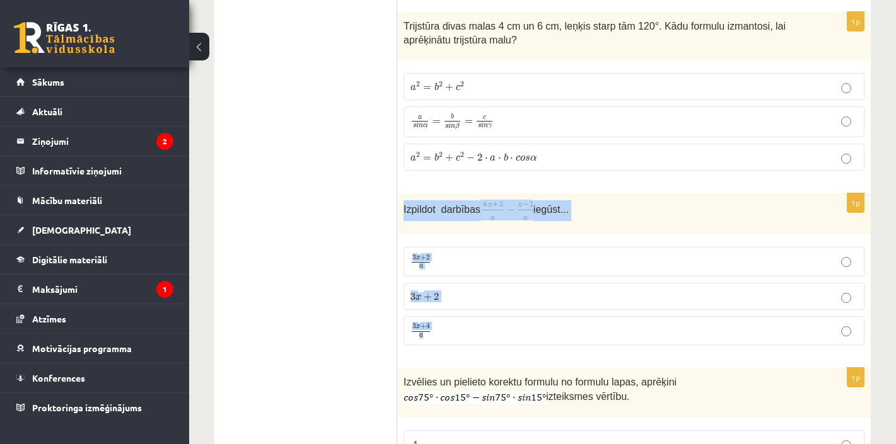
drag, startPoint x: 455, startPoint y: 325, endPoint x: 402, endPoint y: 199, distance: 137.1
click at [402, 199] on div "1p Izpildot darbības iegūst... 3 x + 2 a 3 x + 2 a 3 x + 2 3 x + 2 3 x + 4 a 3 …" at bounding box center [633, 275] width 473 height 162
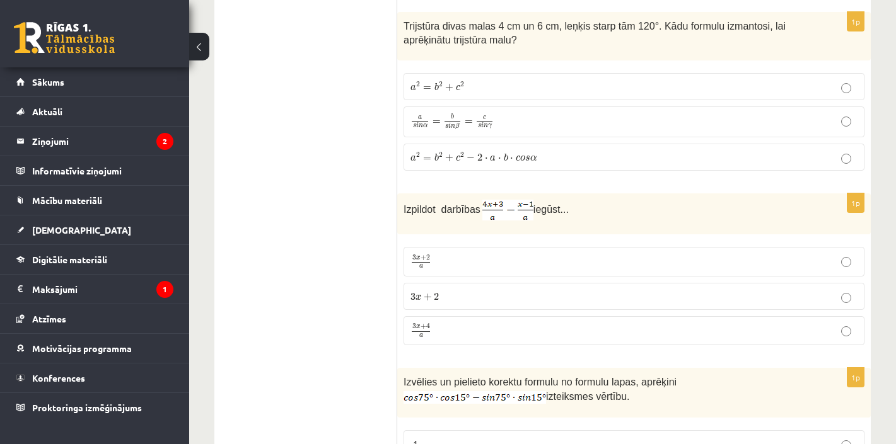
click at [438, 324] on p "3 x + 4 a 3 x + 4 a" at bounding box center [633, 332] width 447 height 16
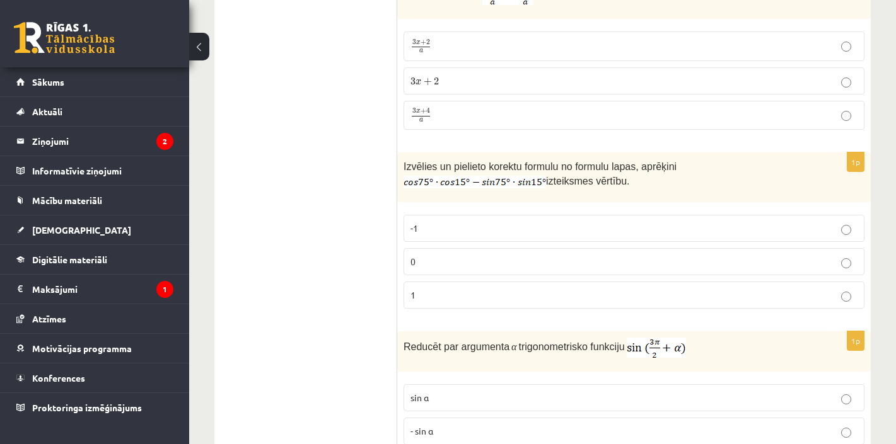
scroll to position [5752, 0]
click at [655, 174] on p "Izvēlies un pielieto korektu formulu no formulu lapas, aprēķini izteiksmes vērt…" at bounding box center [602, 173] width 398 height 30
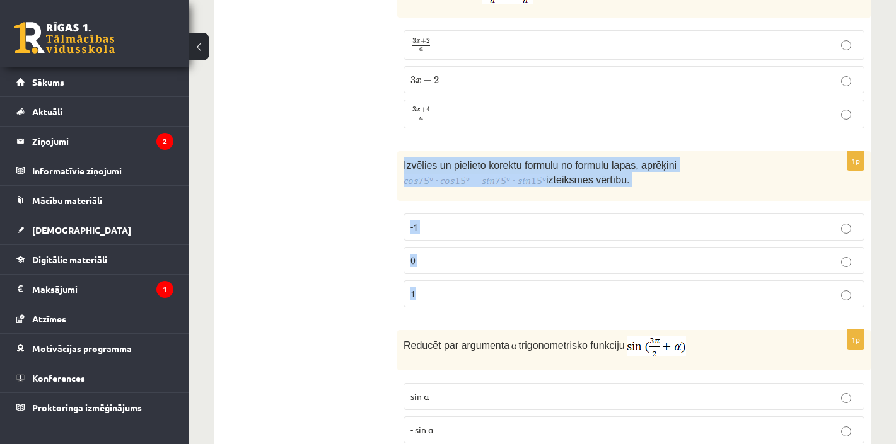
drag, startPoint x: 456, startPoint y: 288, endPoint x: 400, endPoint y: 158, distance: 142.1
click at [400, 158] on div "1p Izvēlies un pielieto korektu formulu no formulu lapas, aprēķini izteiksmes v…" at bounding box center [633, 234] width 473 height 166
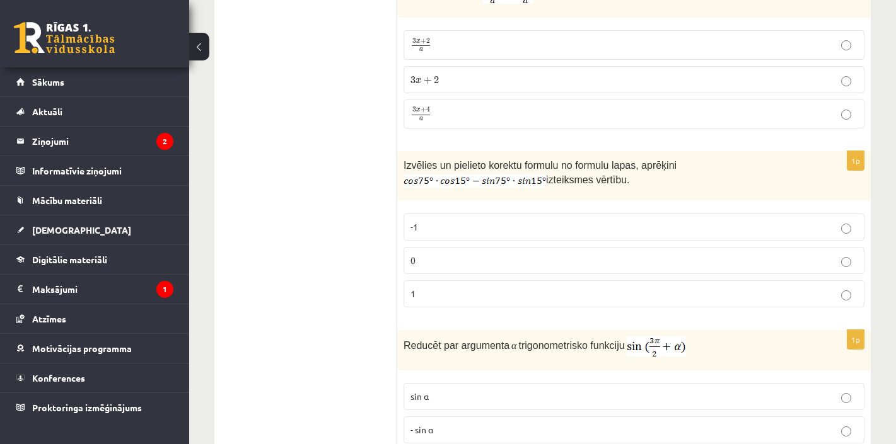
click at [448, 254] on p "0" at bounding box center [633, 260] width 447 height 13
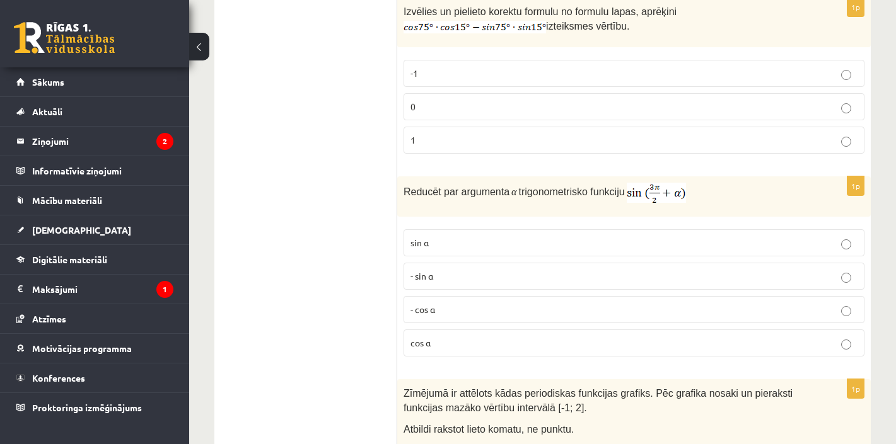
scroll to position [5916, 0]
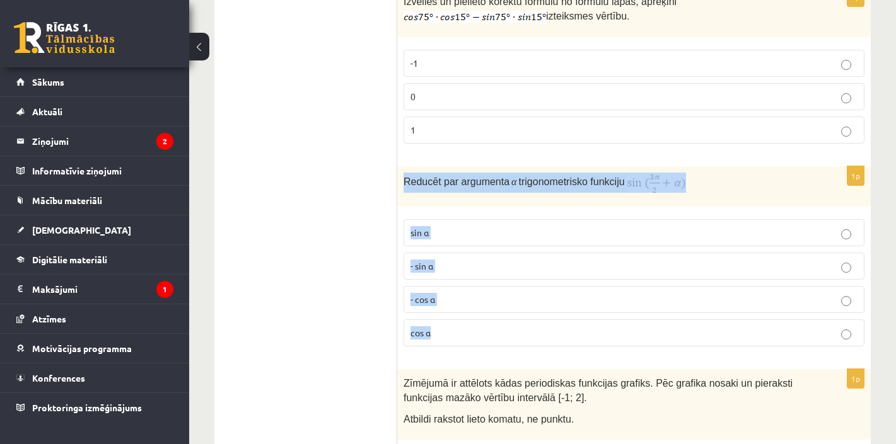
drag, startPoint x: 452, startPoint y: 325, endPoint x: 402, endPoint y: 174, distance: 159.3
click at [402, 174] on div "1p Reducēt par argumenta α trigonometrisko funkciju sin⁡ α - sin ⁡α - cos ⁡α co…" at bounding box center [633, 261] width 473 height 190
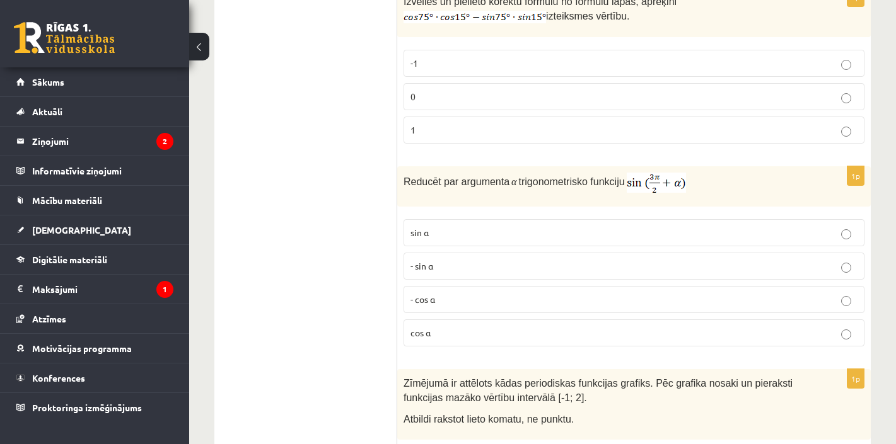
click at [432, 294] on span "- cos ⁡α" at bounding box center [422, 299] width 25 height 11
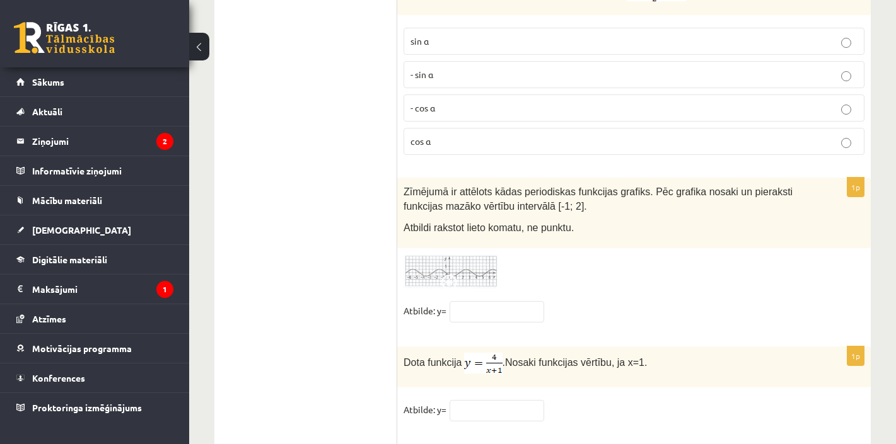
scroll to position [6109, 0]
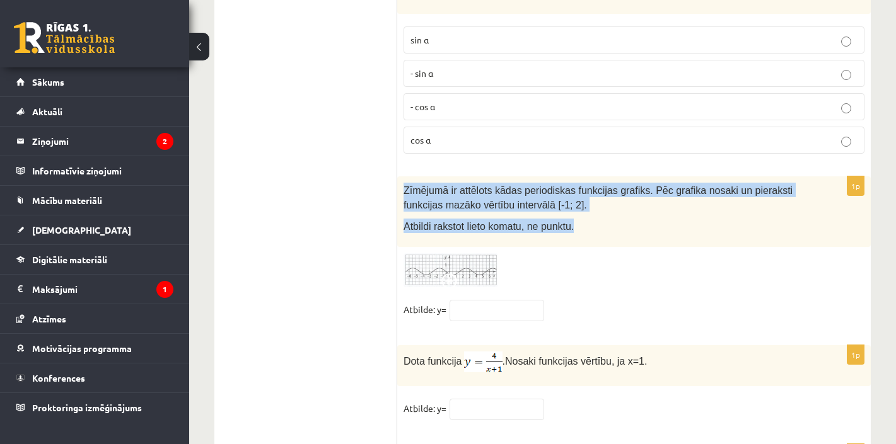
drag, startPoint x: 587, startPoint y: 221, endPoint x: 402, endPoint y: 184, distance: 188.9
click at [402, 184] on div "Zīmējumā ir attēlots kādas periodiskas funkcijas grafiks. Pēc grafika nosaki un…" at bounding box center [633, 212] width 473 height 71
click at [447, 255] on img at bounding box center [450, 270] width 95 height 35
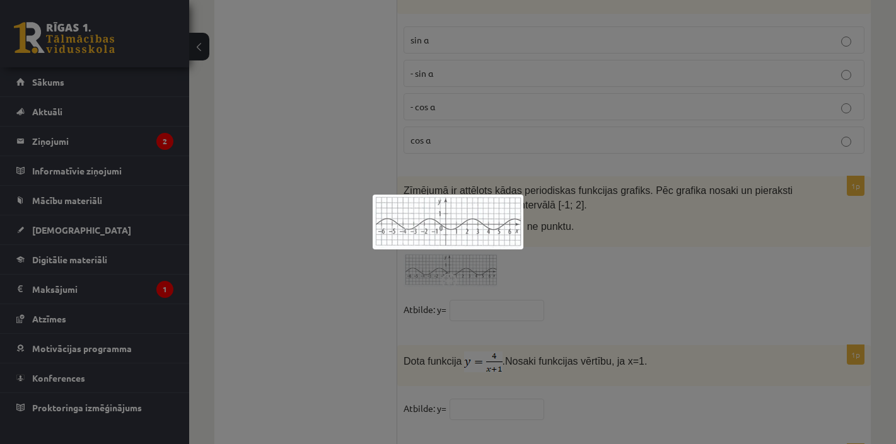
click at [321, 136] on div at bounding box center [448, 222] width 896 height 444
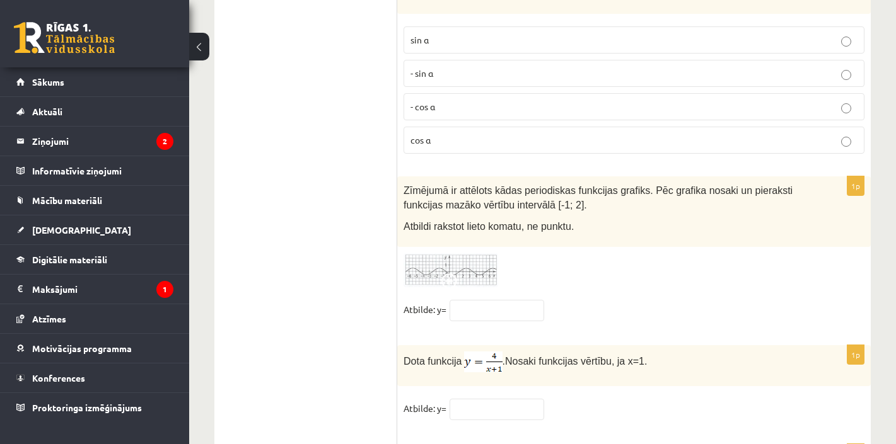
click at [434, 253] on img at bounding box center [450, 270] width 95 height 35
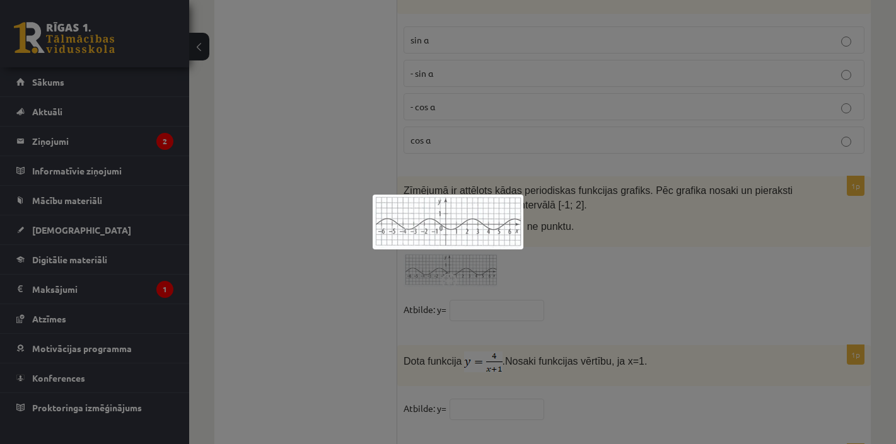
click at [265, 302] on div at bounding box center [448, 222] width 896 height 444
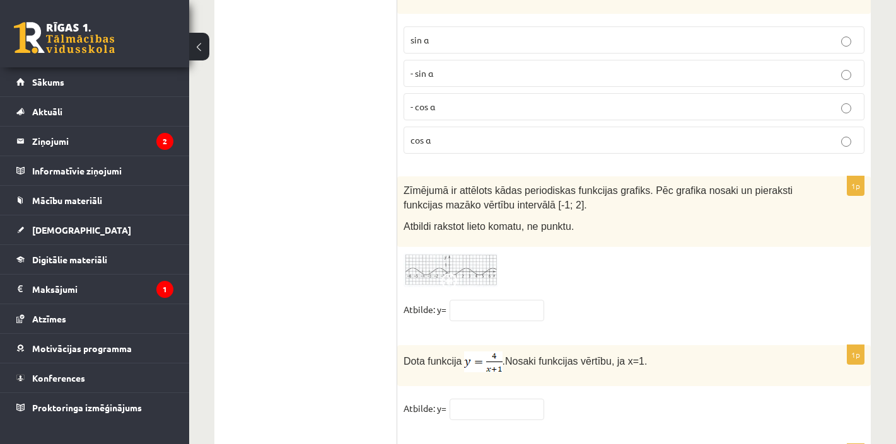
click at [450, 253] on img at bounding box center [450, 270] width 95 height 35
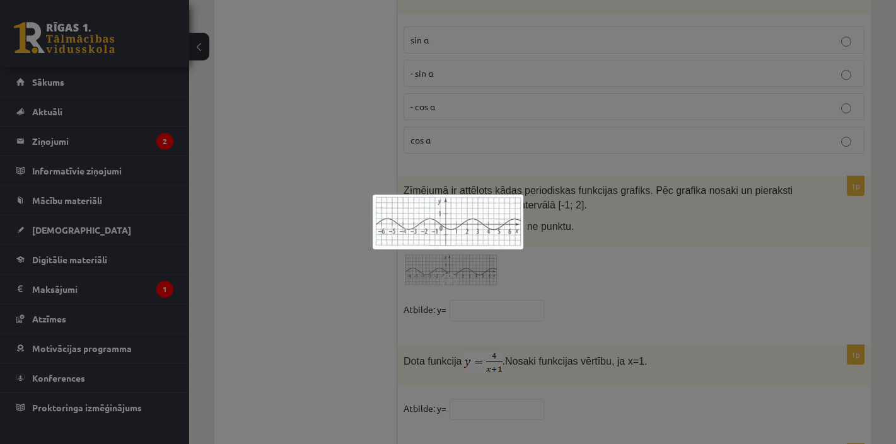
click at [479, 299] on div at bounding box center [448, 222] width 896 height 444
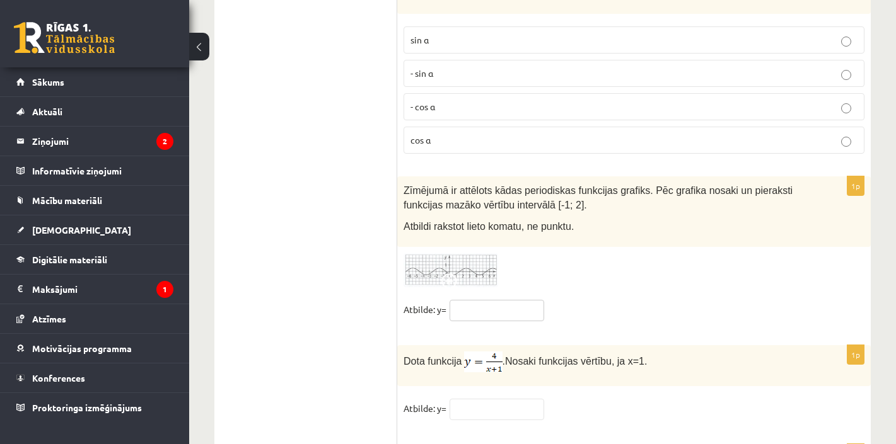
click at [465, 300] on input "text" at bounding box center [497, 310] width 95 height 21
click at [463, 304] on input "****" at bounding box center [497, 310] width 95 height 21
type input "****"
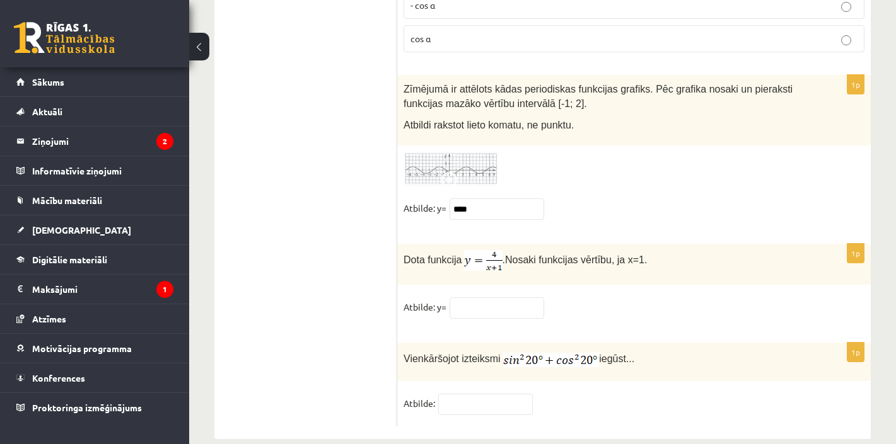
scroll to position [6211, 0]
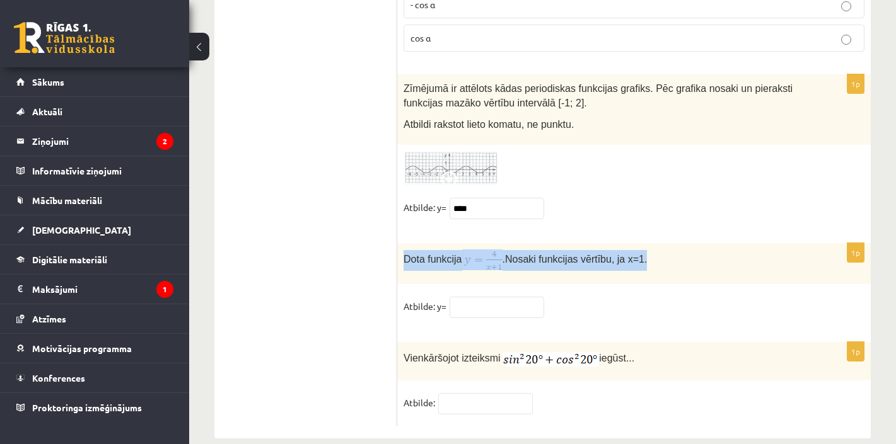
drag, startPoint x: 665, startPoint y: 255, endPoint x: 405, endPoint y: 251, distance: 259.8
click at [405, 251] on p "Dota funkcija . Nosaki funkcijas vērtību, ja x=1." at bounding box center [602, 260] width 398 height 21
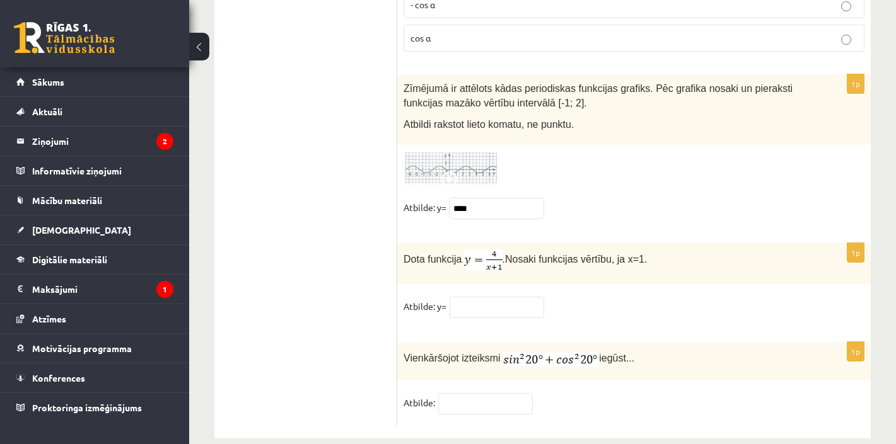
click at [483, 305] on input "text" at bounding box center [497, 307] width 95 height 21
type input "*"
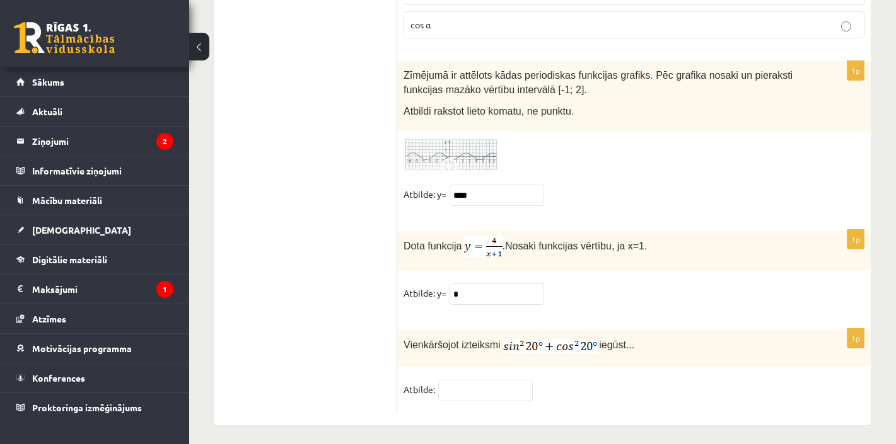
scroll to position [6224, 0]
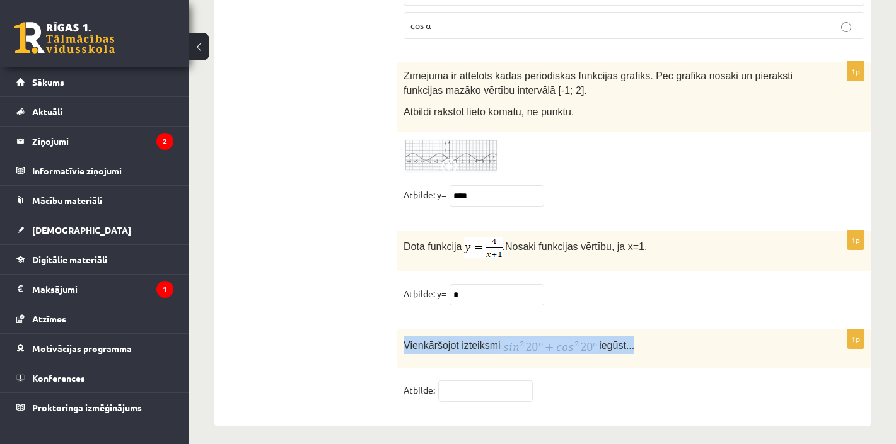
drag, startPoint x: 651, startPoint y: 348, endPoint x: 400, endPoint y: 336, distance: 251.2
click at [400, 336] on div "Vienkāršojot izteiksmi iegūst..." at bounding box center [633, 349] width 473 height 38
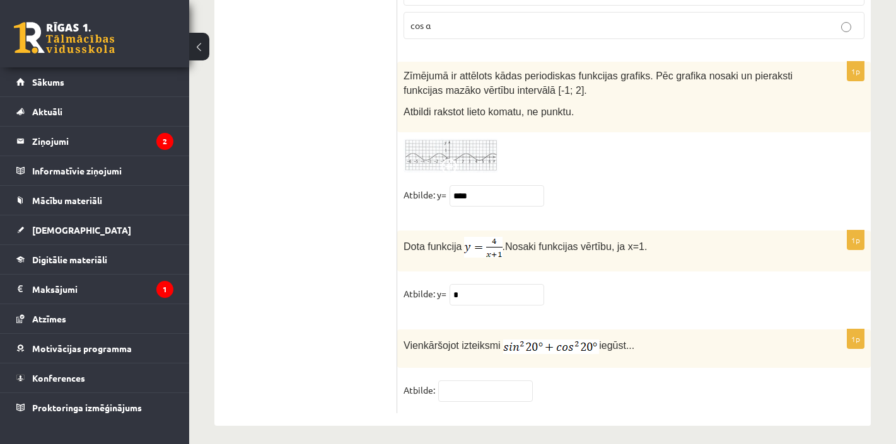
click at [463, 381] on input "text" at bounding box center [485, 391] width 95 height 21
type input "*"
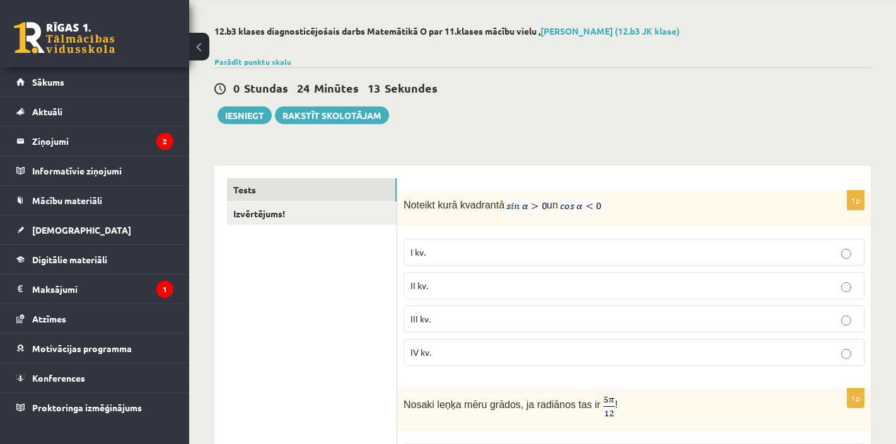
scroll to position [55, 0]
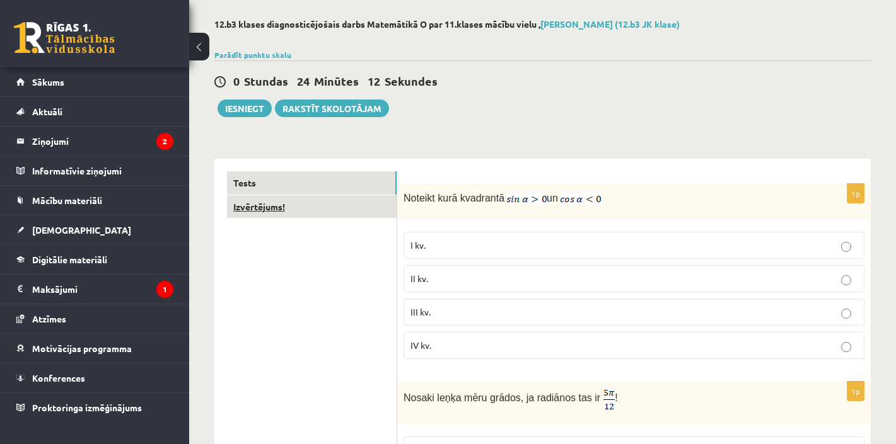
click at [274, 209] on link "Izvērtējums!" at bounding box center [312, 206] width 170 height 23
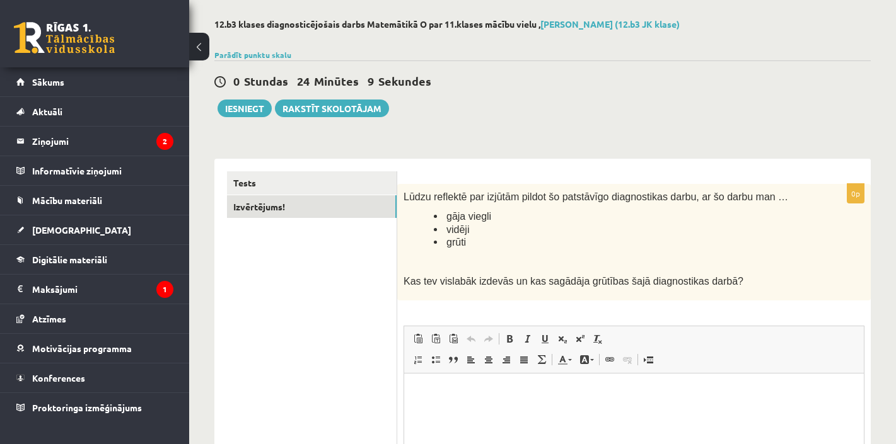
scroll to position [0, 0]
click at [496, 412] on html at bounding box center [634, 392] width 460 height 38
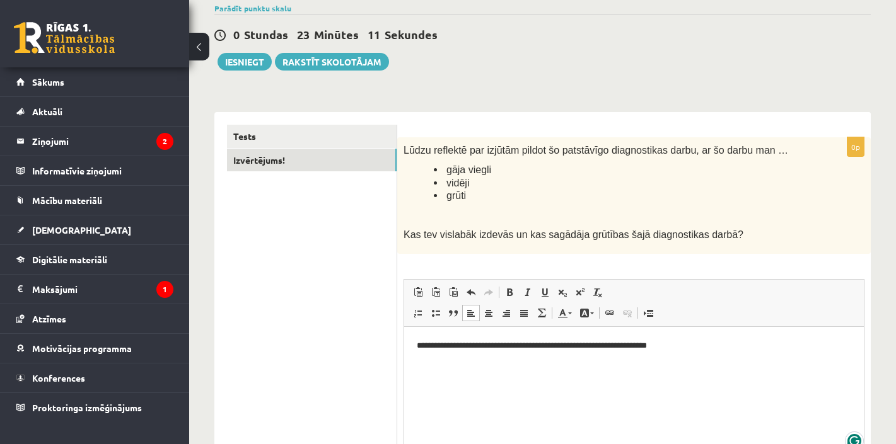
scroll to position [94, 0]
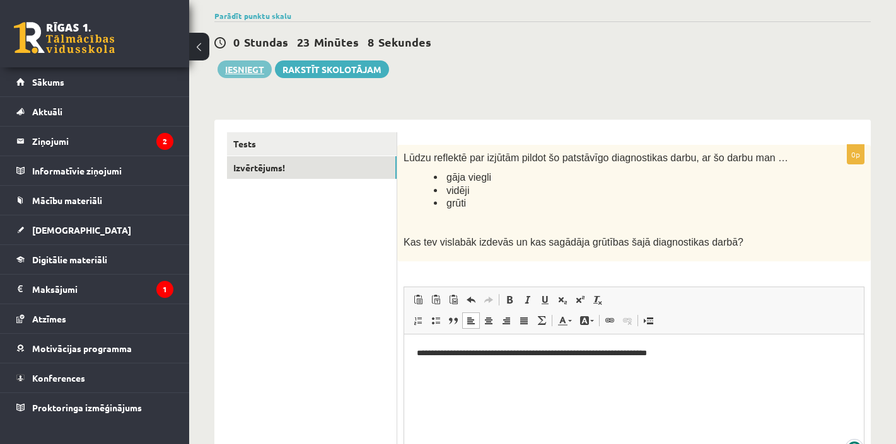
click at [249, 62] on button "Iesniegt" at bounding box center [245, 70] width 54 height 18
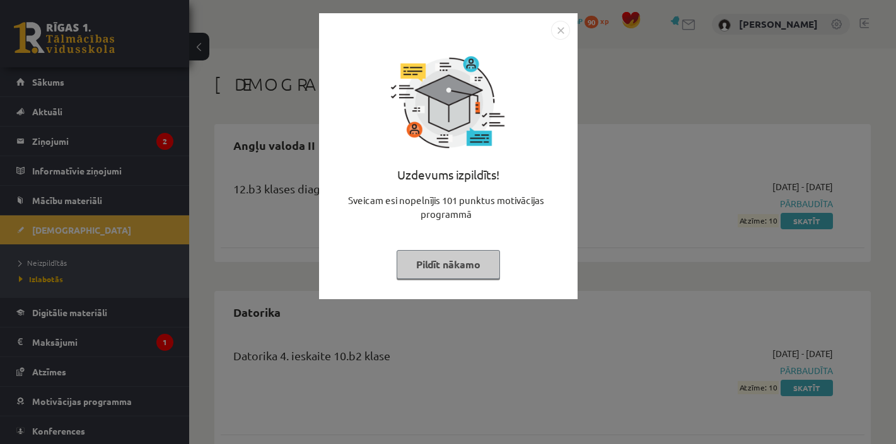
click at [437, 267] on button "Pildīt nākamo" at bounding box center [448, 264] width 103 height 29
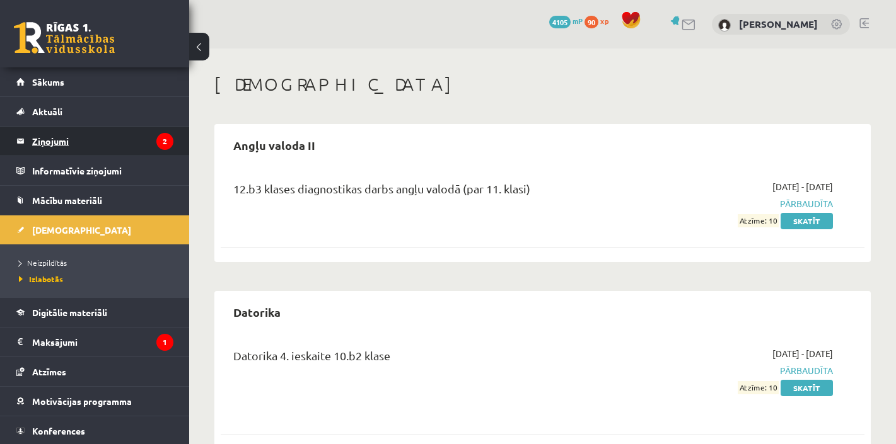
click at [50, 146] on legend "Ziņojumi 2" at bounding box center [102, 141] width 141 height 29
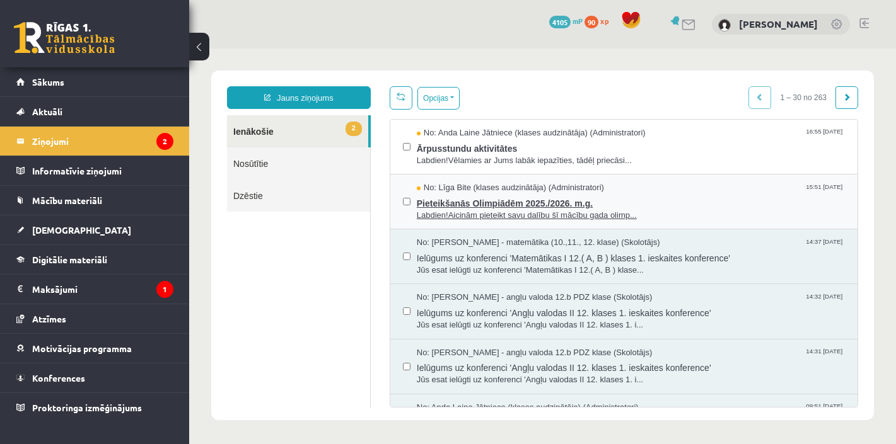
click at [482, 200] on span "Pieteikšanās Olimpiādēm 2025./2026. m.g." at bounding box center [631, 202] width 428 height 16
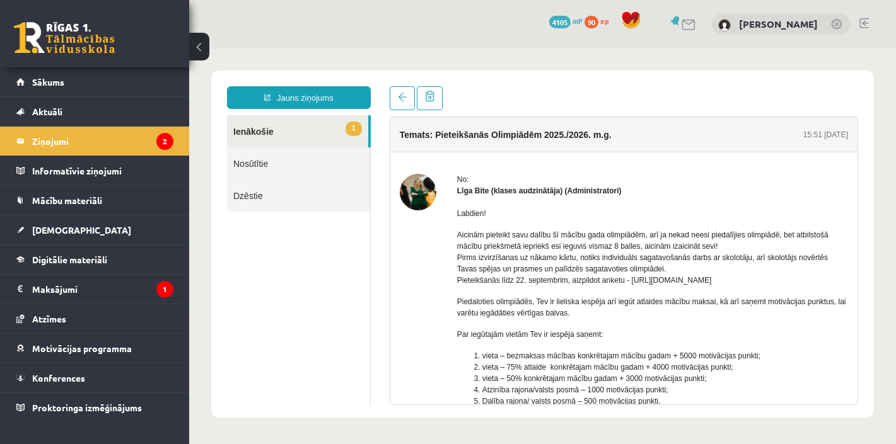
click at [263, 134] on link "1 Ienākošie" at bounding box center [297, 131] width 141 height 32
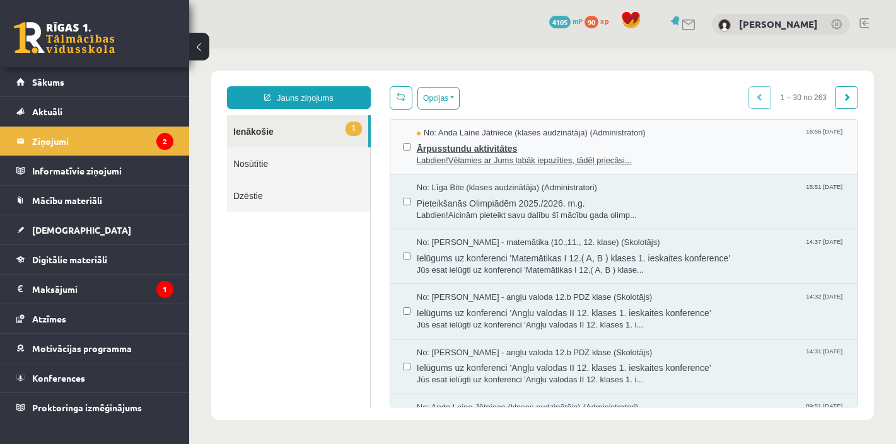
click at [484, 146] on span "Ārpusstundu aktivitātes" at bounding box center [631, 147] width 428 height 16
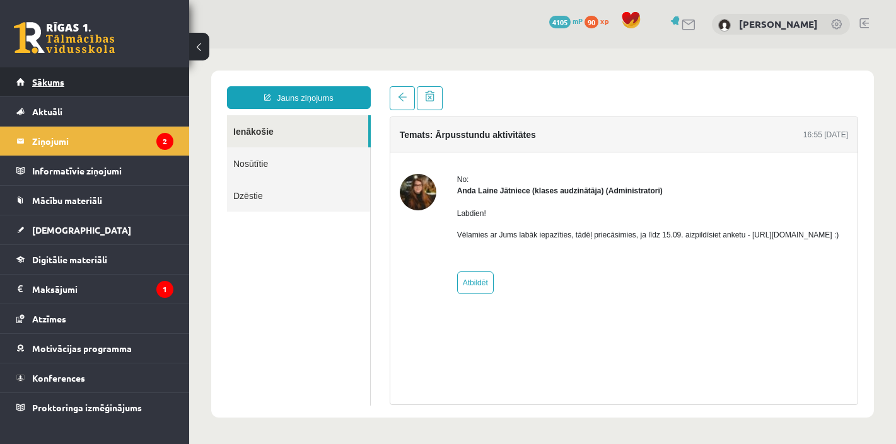
click at [49, 88] on link "Sākums" at bounding box center [94, 81] width 157 height 29
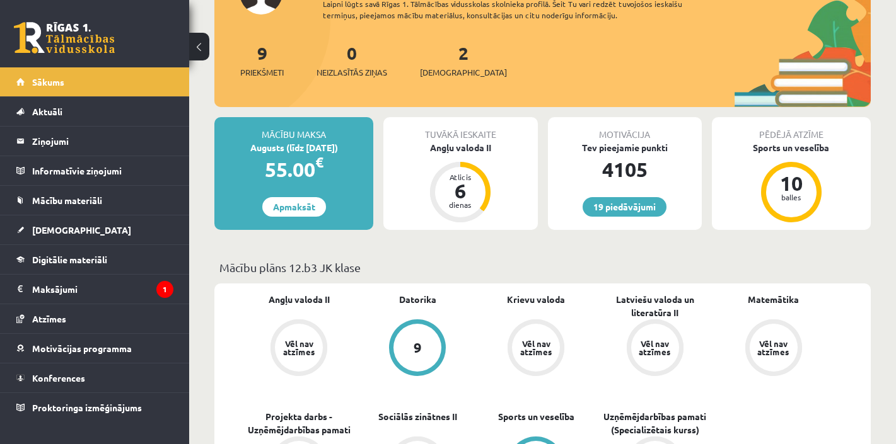
scroll to position [168, 0]
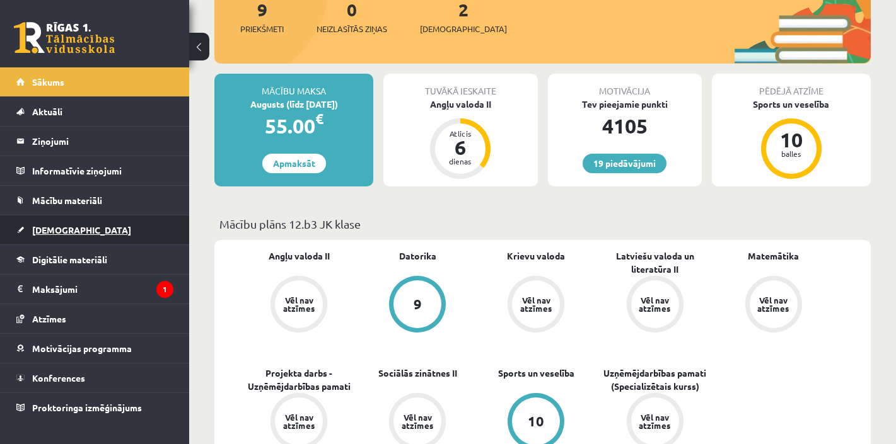
click at [59, 240] on link "[DEMOGRAPHIC_DATA]" at bounding box center [94, 230] width 157 height 29
